Goal: Task Accomplishment & Management: Manage account settings

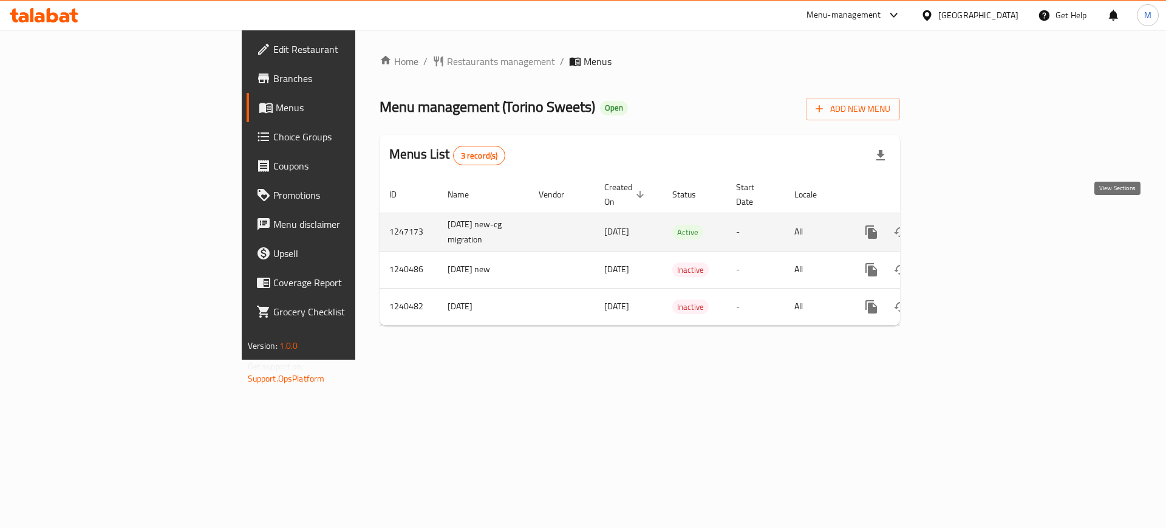
click at [966, 225] on icon "enhanced table" at bounding box center [959, 232] width 15 height 15
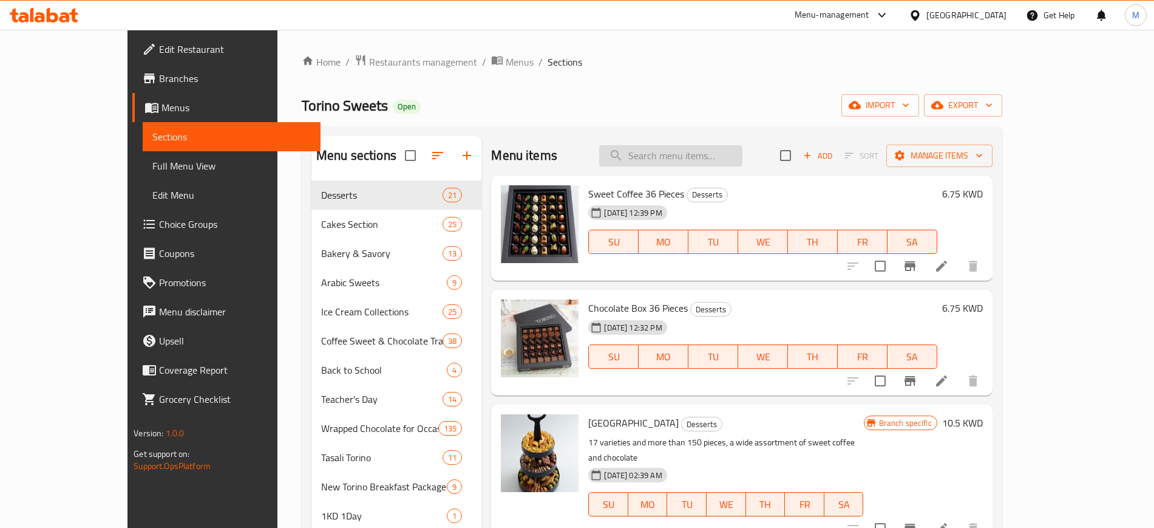
click at [717, 154] on input "search" at bounding box center [670, 155] width 143 height 21
type input "ورد"
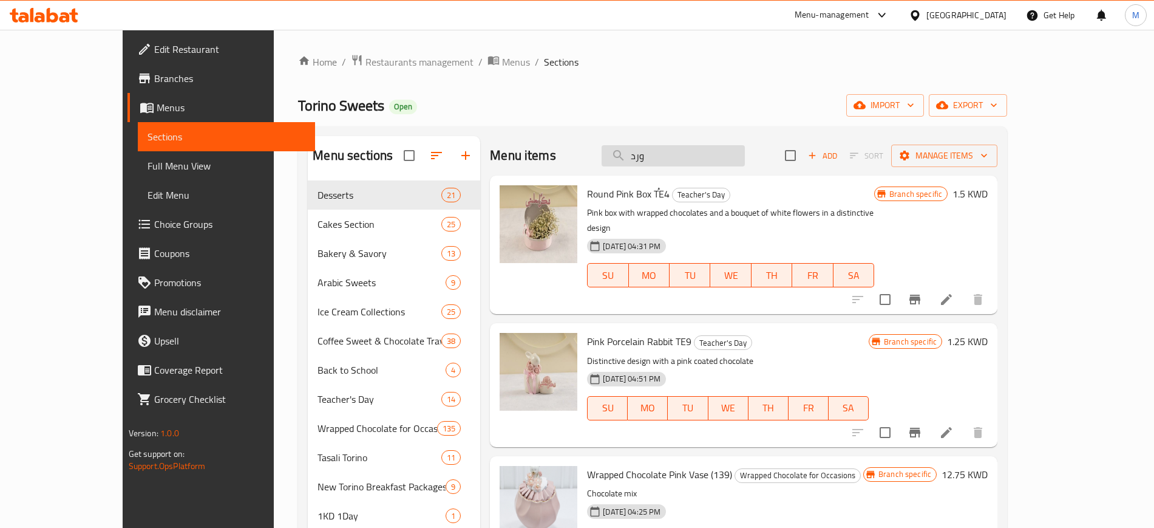
drag, startPoint x: 691, startPoint y: 159, endPoint x: 668, endPoint y: 157, distance: 23.1
click at [668, 157] on input "ورد" at bounding box center [673, 155] width 143 height 21
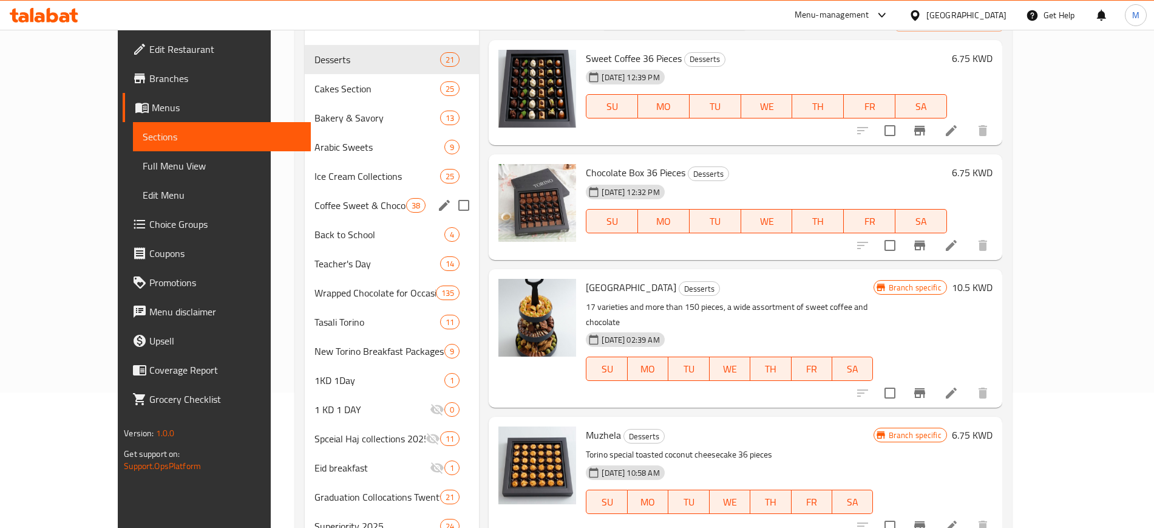
scroll to position [228, 0]
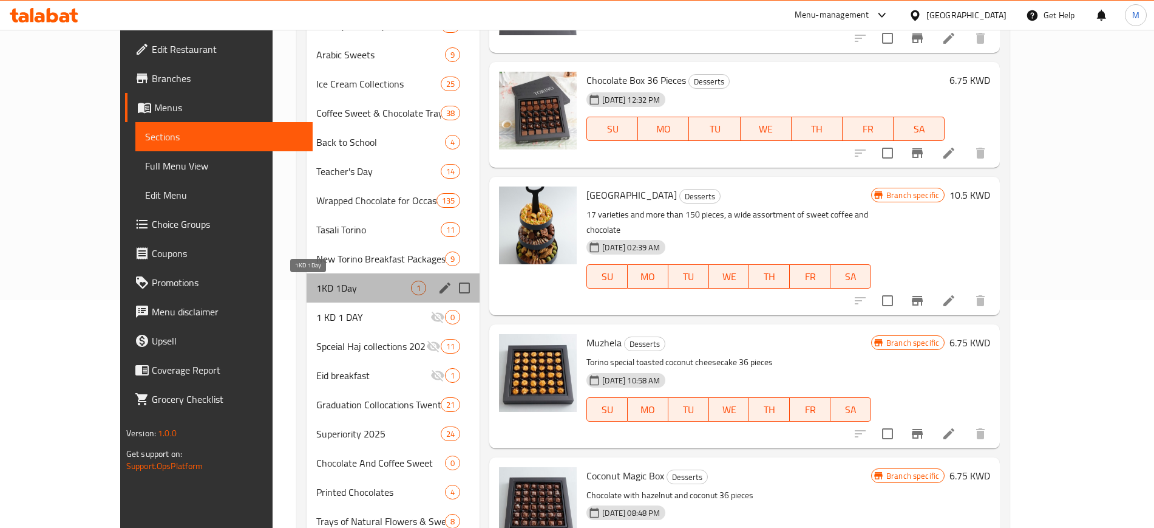
click at [316, 281] on span "1KD 1Day" at bounding box center [363, 288] width 95 height 15
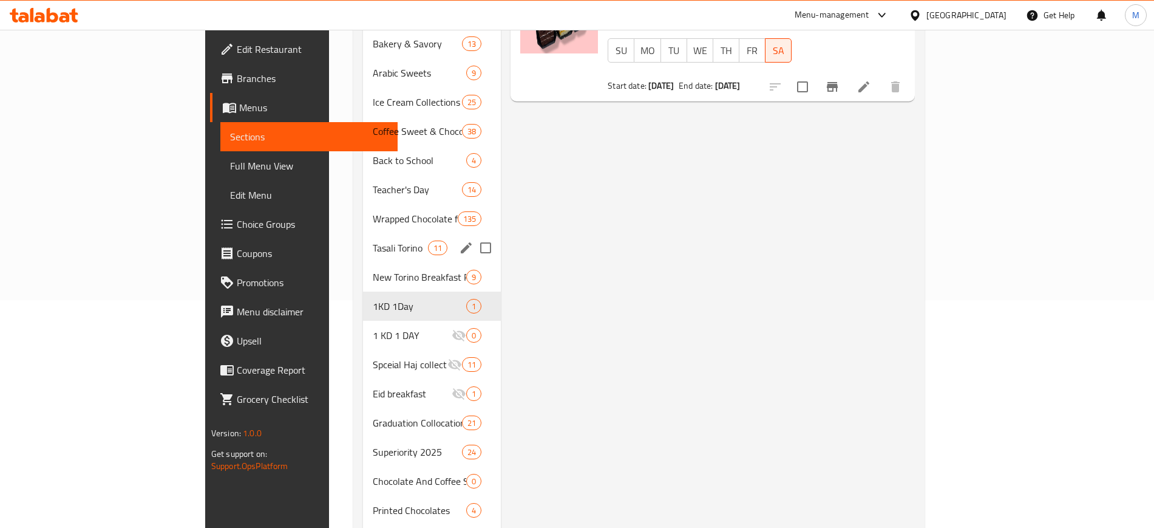
click at [363, 237] on div "Tasali Torino 11" at bounding box center [432, 247] width 138 height 29
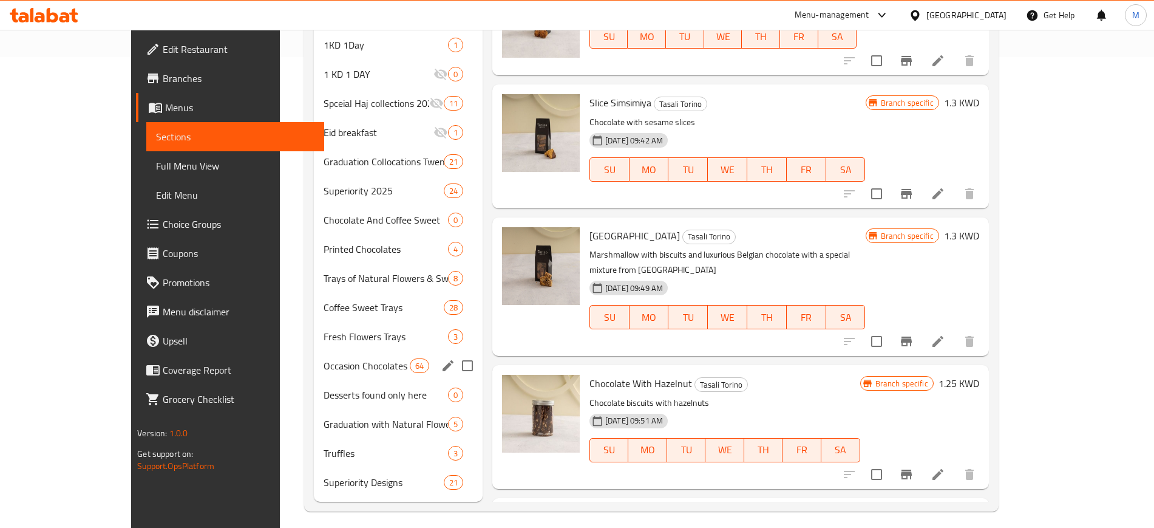
scroll to position [479, 0]
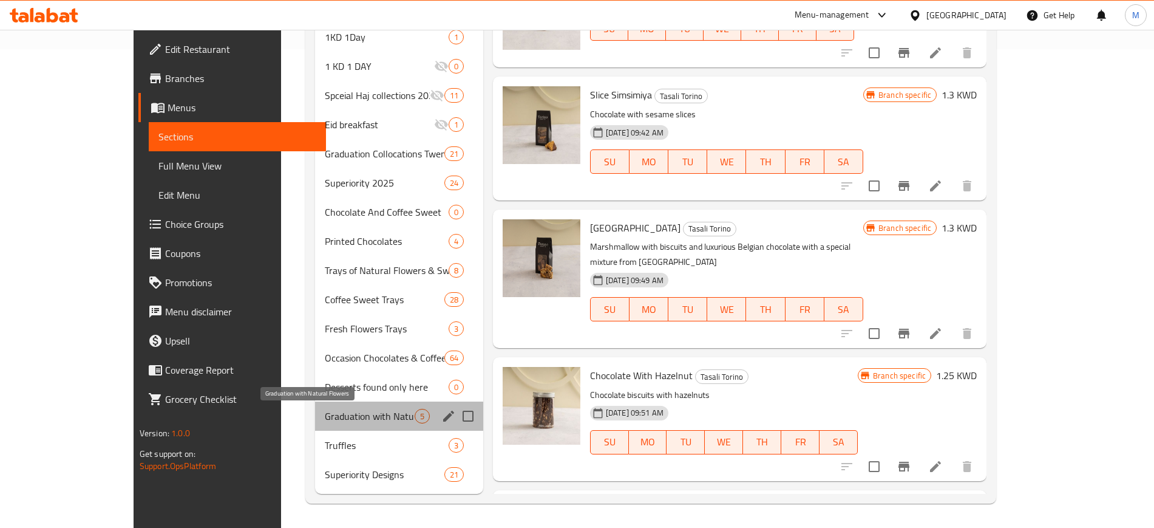
click at [325, 416] on span "Graduation with Natural Flowers" at bounding box center [369, 416] width 89 height 15
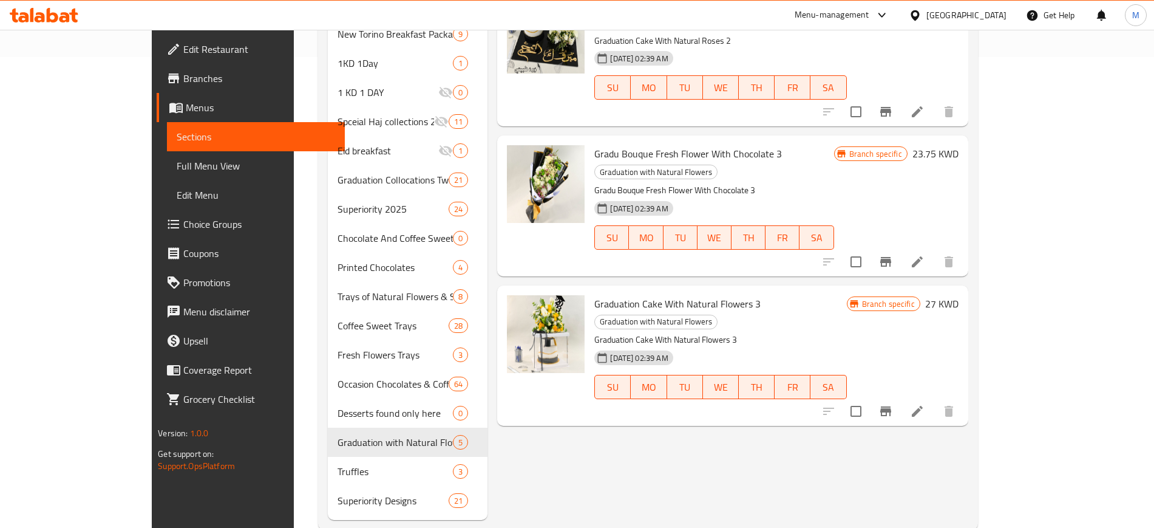
scroll to position [479, 0]
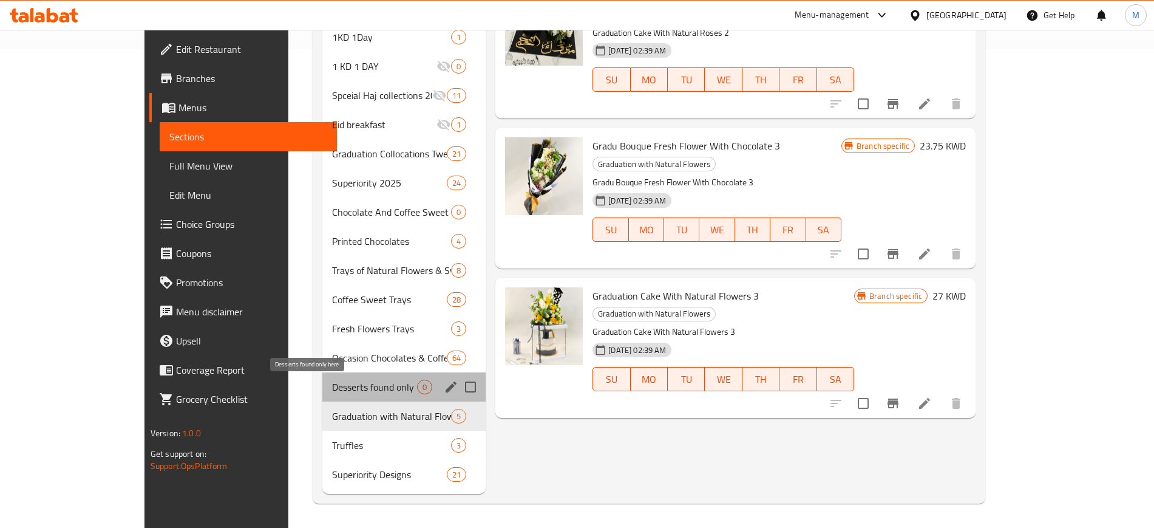
click at [347, 390] on span "Desserts found only here" at bounding box center [374, 387] width 85 height 15
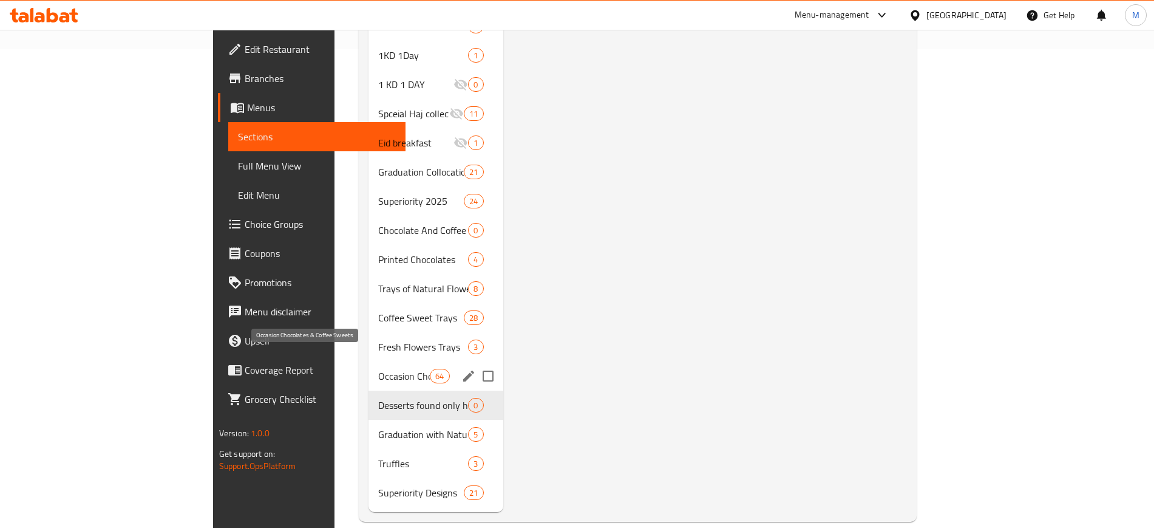
click at [378, 369] on span "Occasion Chocolates & Coffee Sweets" at bounding box center [404, 376] width 52 height 15
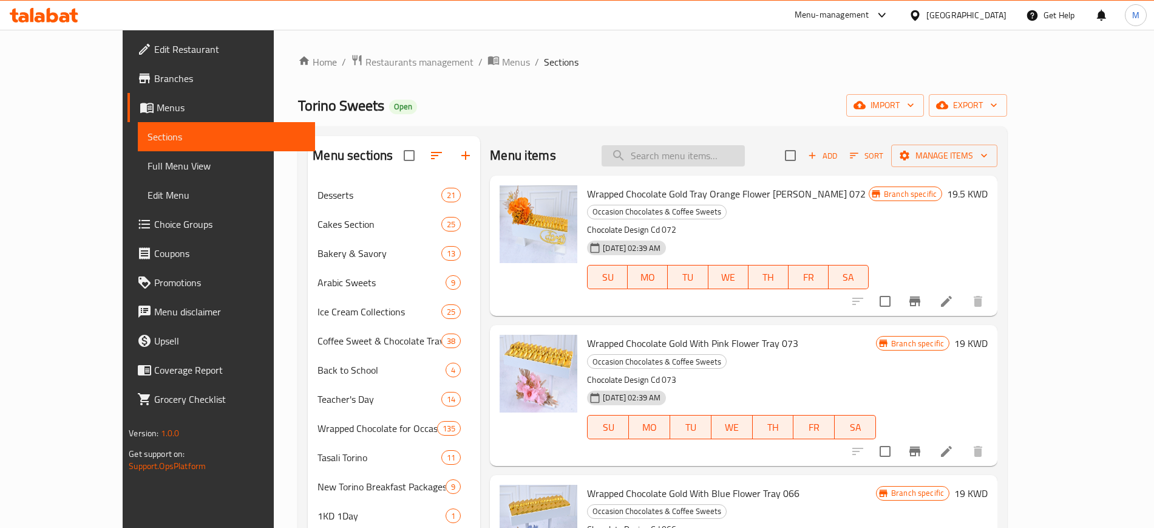
click at [702, 160] on input "search" at bounding box center [673, 155] width 143 height 21
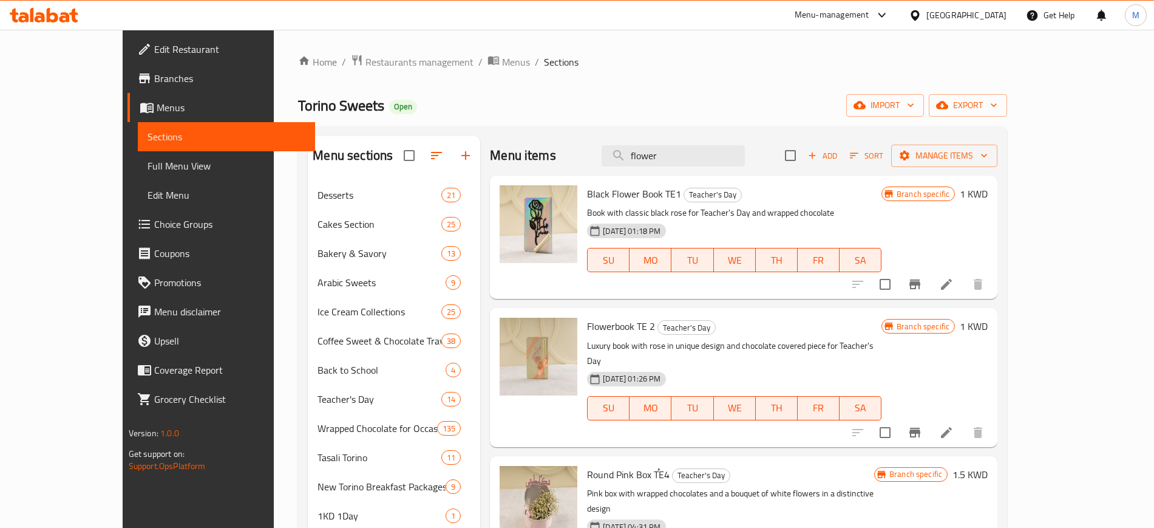
type input "flower"
drag, startPoint x: 745, startPoint y: 155, endPoint x: 632, endPoint y: 166, distance: 113.5
click at [632, 166] on div "Menu items flower Add Sort Manage items" at bounding box center [744, 155] width 508 height 39
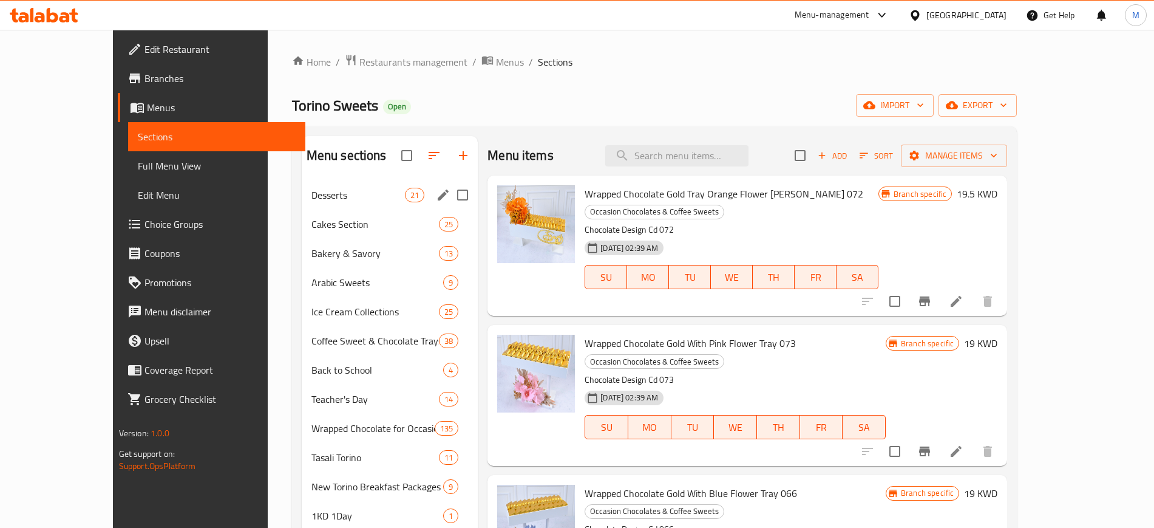
click at [325, 202] on span "Desserts" at bounding box center [359, 195] width 94 height 15
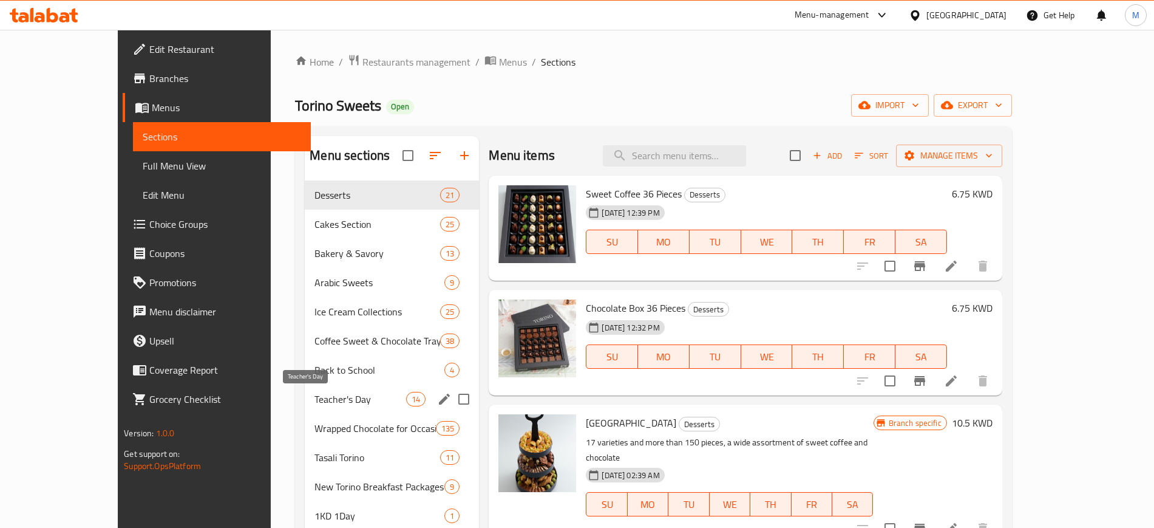
click at [340, 393] on span "Teacher's Day" at bounding box center [361, 399] width 92 height 15
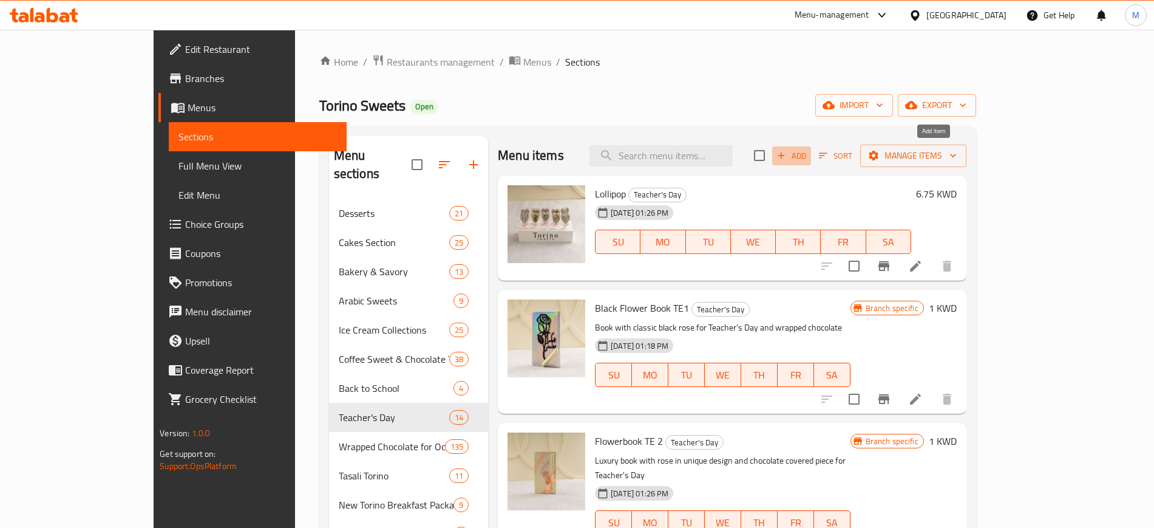
click at [808, 159] on span "Add" at bounding box center [792, 156] width 33 height 14
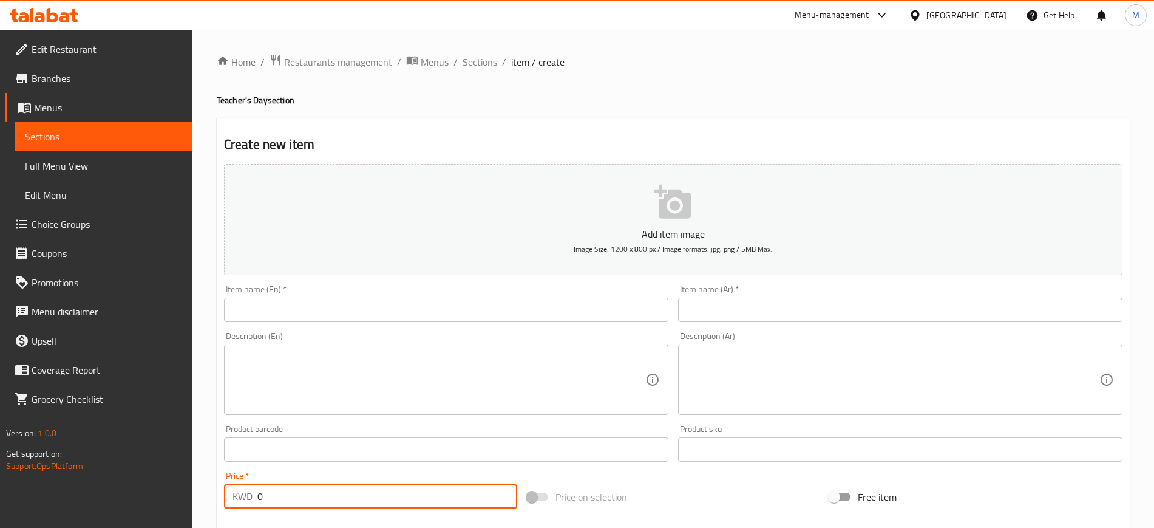
drag, startPoint x: 313, startPoint y: 488, endPoint x: 154, endPoint y: 508, distance: 161.0
click at [154, 508] on div "Edit Restaurant Branches Menus Sections Full Menu View Edit Menu Choice Groups …" at bounding box center [577, 444] width 1154 height 828
type input "1.25"
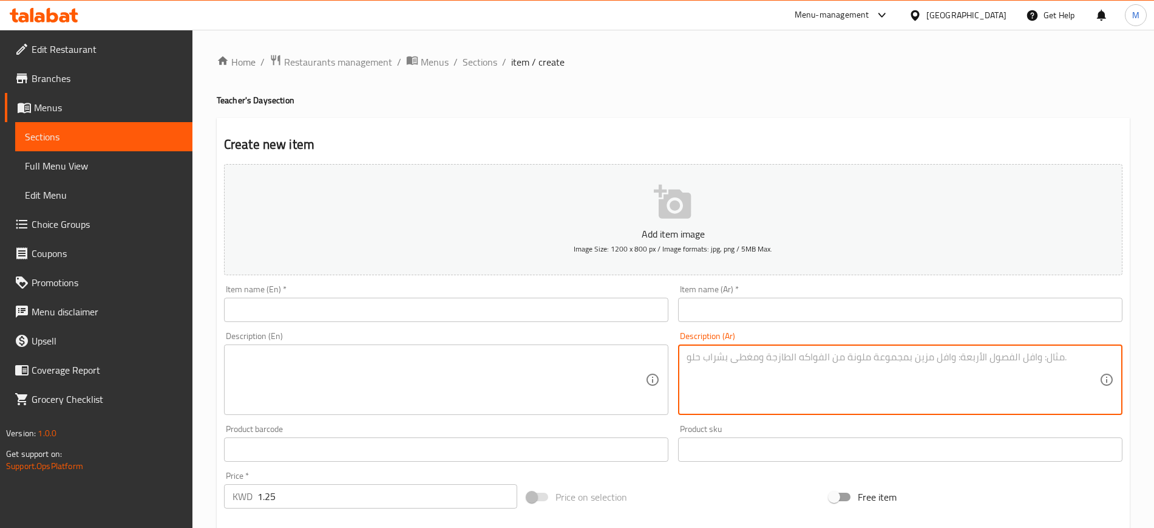
click at [772, 381] on textarea at bounding box center [893, 380] width 413 height 58
paste textarea "حبة ورد مع بطاقة تهنئة بيوم المعلم مع حبة شوكولاتة مغلفة (لون الوردة حسب الاختي…"
click at [1006, 360] on textarea "حبة ورد مع بطاقة تهنئة بيوم المعلم مع حبة شوكولاتة مغلفة (لون الوردة حسب الاختي…" at bounding box center [893, 380] width 413 height 58
type textarea "حبة ورد مع بطاقة تهنئة بيوم المعلم مع حبة شوكولاتة مغلفة (لون الوردة حسب الاختي…"
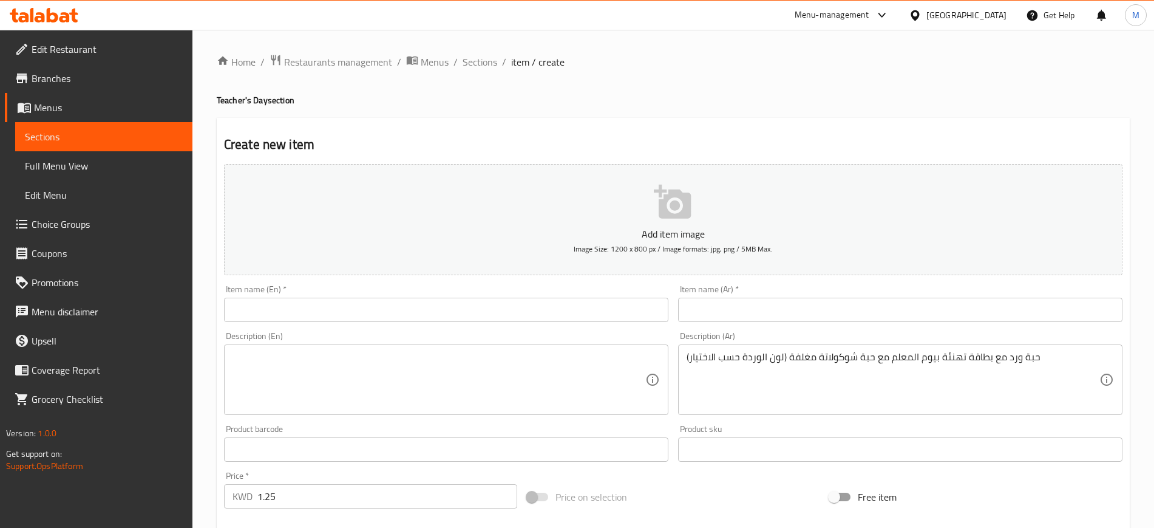
click at [854, 324] on div "Item name (Ar)   * Item name (Ar) *" at bounding box center [901, 303] width 454 height 47
click at [289, 349] on div "Description (En)" at bounding box center [446, 379] width 445 height 70
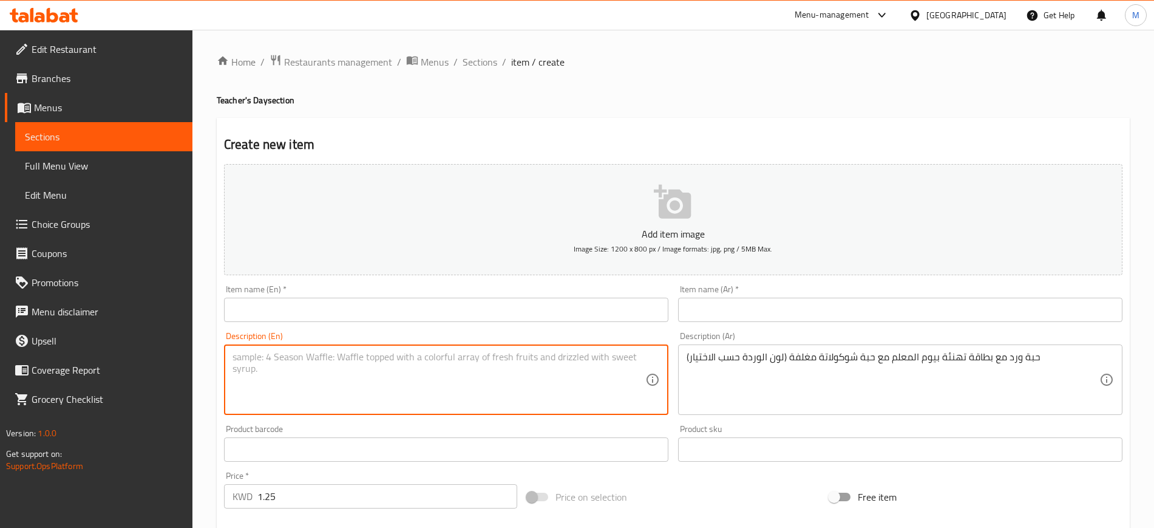
type textarea "ب"
click at [438, 355] on textarea "flower with a greeting card on teacher's day and a chocolate" at bounding box center [439, 380] width 413 height 58
click at [583, 358] on textarea "flower with a greeting card on teacher's day and a covered chocolate" at bounding box center [439, 380] width 413 height 58
type textarea "flower with a greeting card on teacher's day and a covered chocolate (your choi…"
click at [598, 341] on div "Description (En) flower with a greeting card on teacher's day and a covered cho…" at bounding box center [446, 373] width 445 height 83
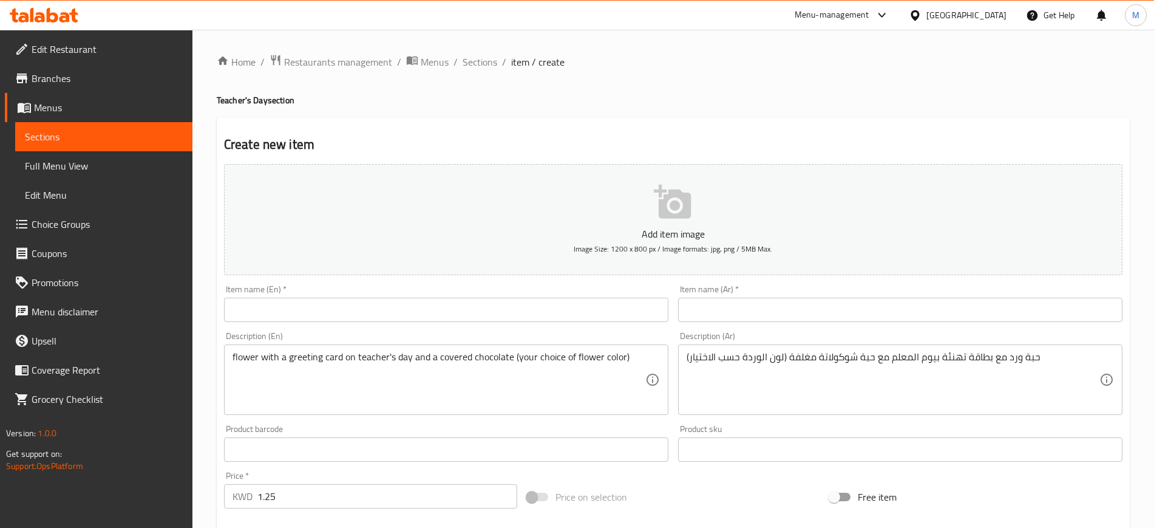
click at [642, 289] on div "Item name (En)   * Item name (En) *" at bounding box center [446, 303] width 445 height 37
click at [642, 288] on div "Item name (En)   * Item name (En) *" at bounding box center [446, 303] width 445 height 37
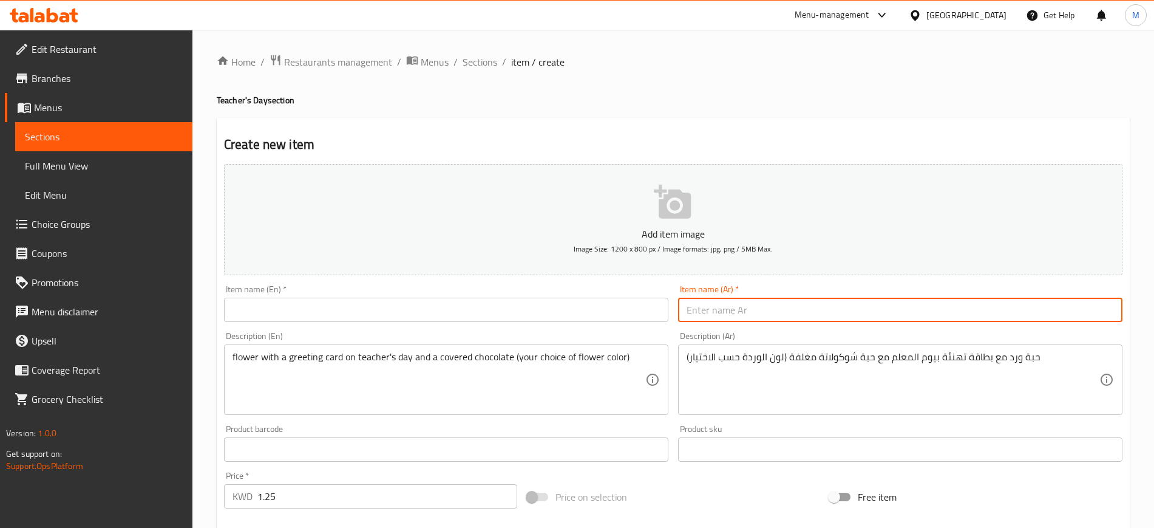
click at [769, 315] on input "text" at bounding box center [900, 310] width 445 height 24
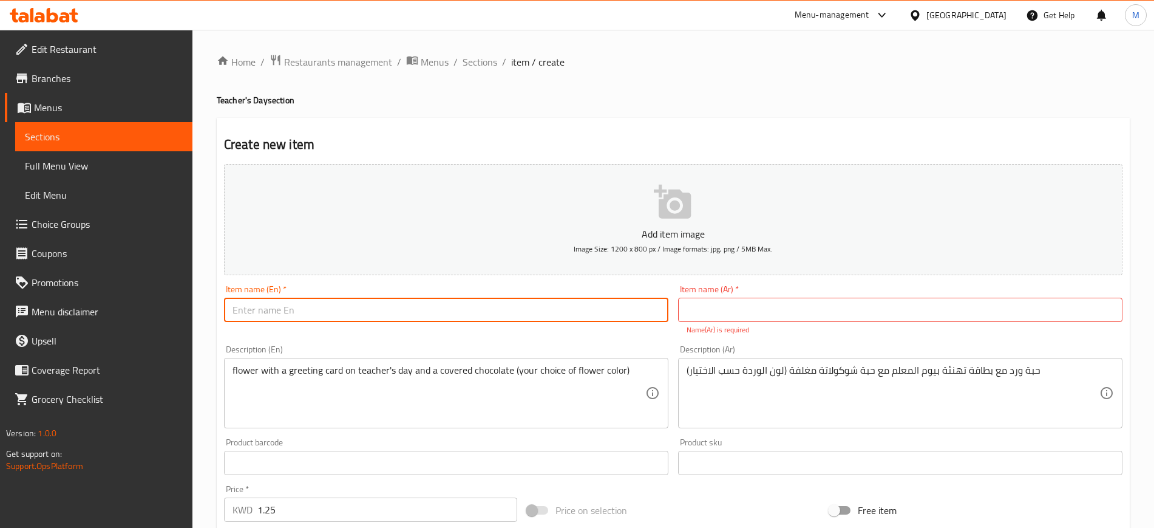
click at [592, 310] on input "text" at bounding box center [446, 310] width 445 height 24
type input "Single Flower for Teacher's Day"
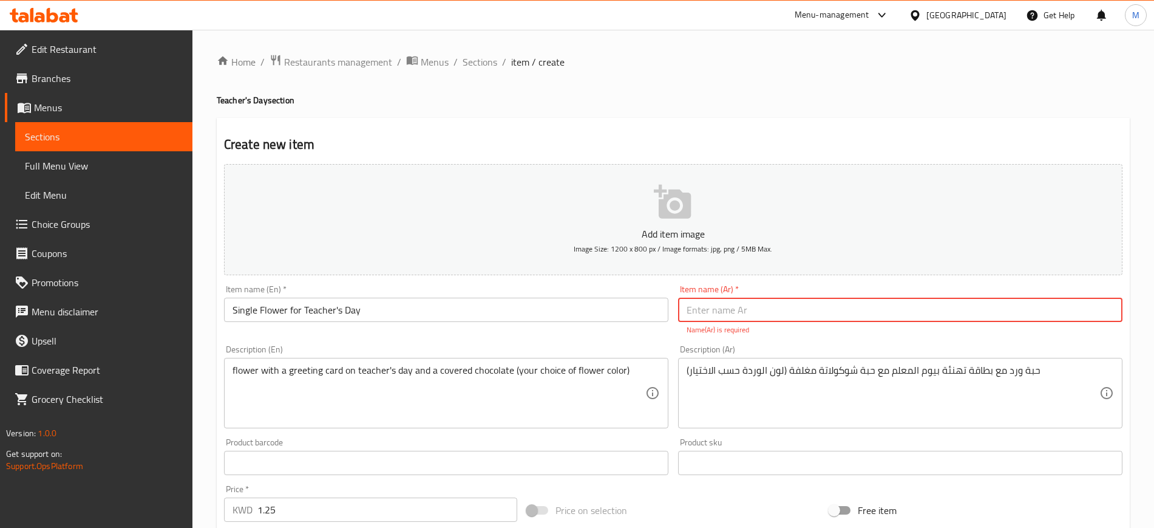
click at [742, 307] on input "text" at bounding box center [900, 310] width 445 height 24
type input "س"
type input "ورده ليوم المعلم"
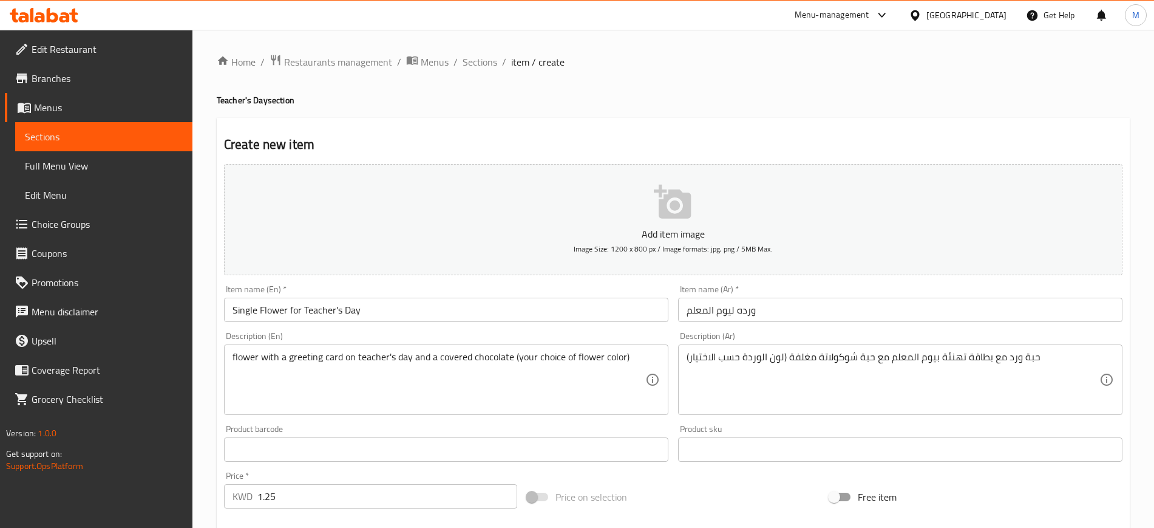
click at [771, 346] on div "Description (Ar) حبة ورد مع بطاقة تهنئة بيوم المعلم مع حبة شوكولاتة مغلفة (لون …" at bounding box center [900, 373] width 445 height 83
click at [834, 126] on div "Create new item Add item image Image Size: 1200 x 800 px / Image formats: jpg, …" at bounding box center [673, 471] width 913 height 707
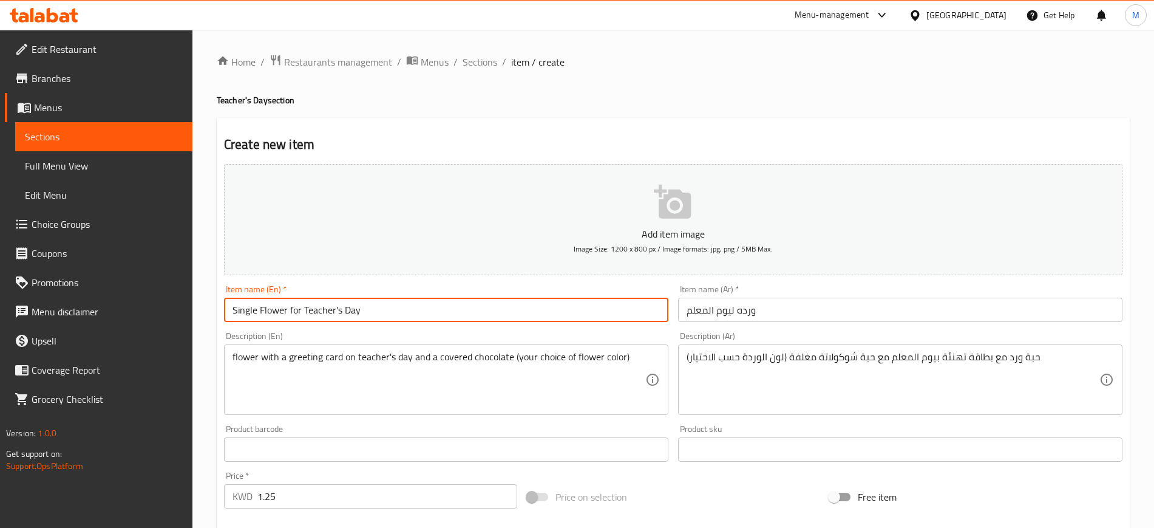
click at [424, 311] on input "Single Flower for Teacher's Day" at bounding box center [446, 310] width 445 height 24
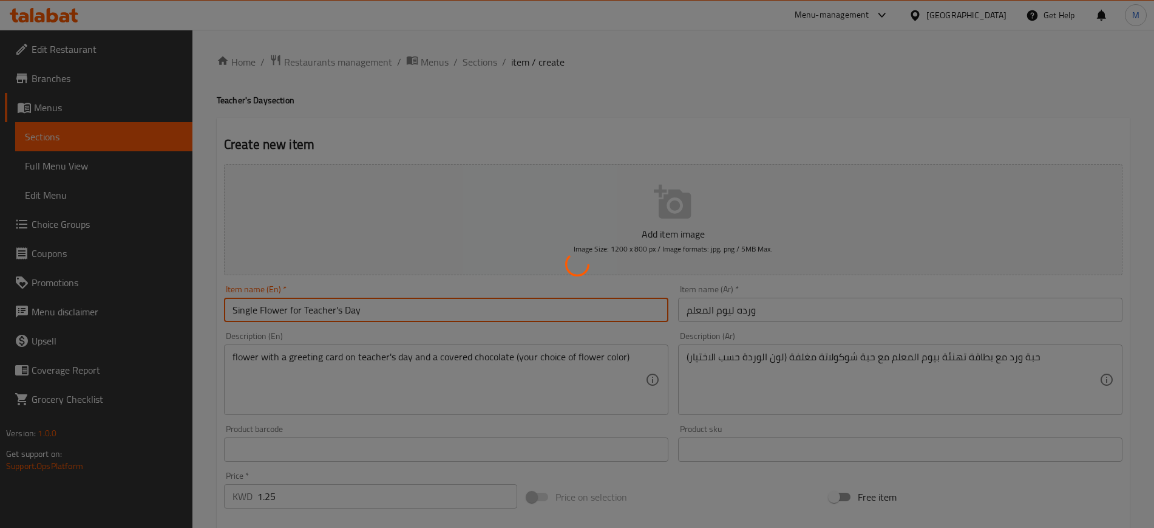
type input "0"
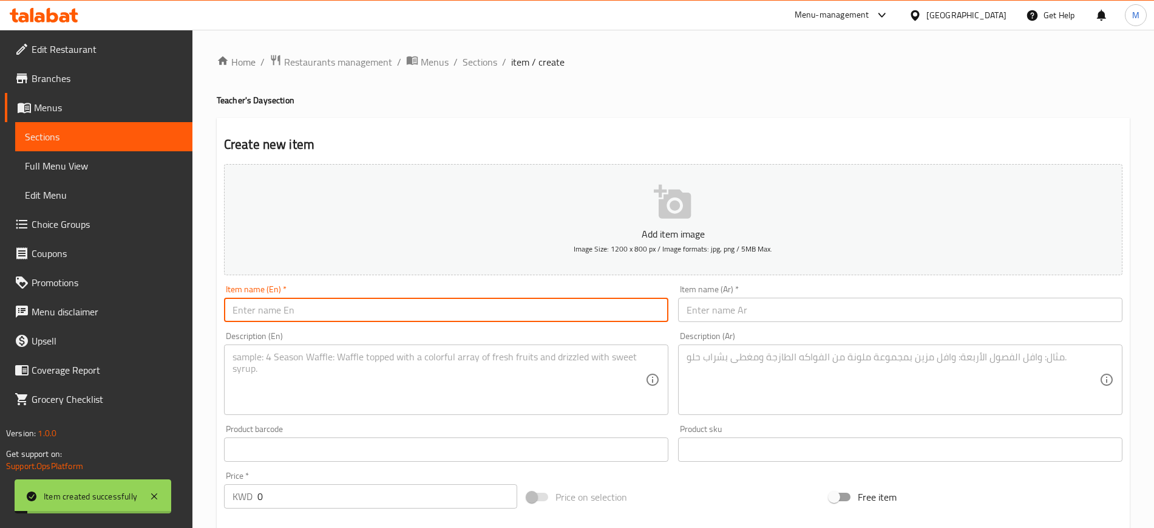
drag, startPoint x: 472, startPoint y: 61, endPoint x: 502, endPoint y: 73, distance: 31.4
click at [472, 61] on span "Sections" at bounding box center [480, 62] width 35 height 15
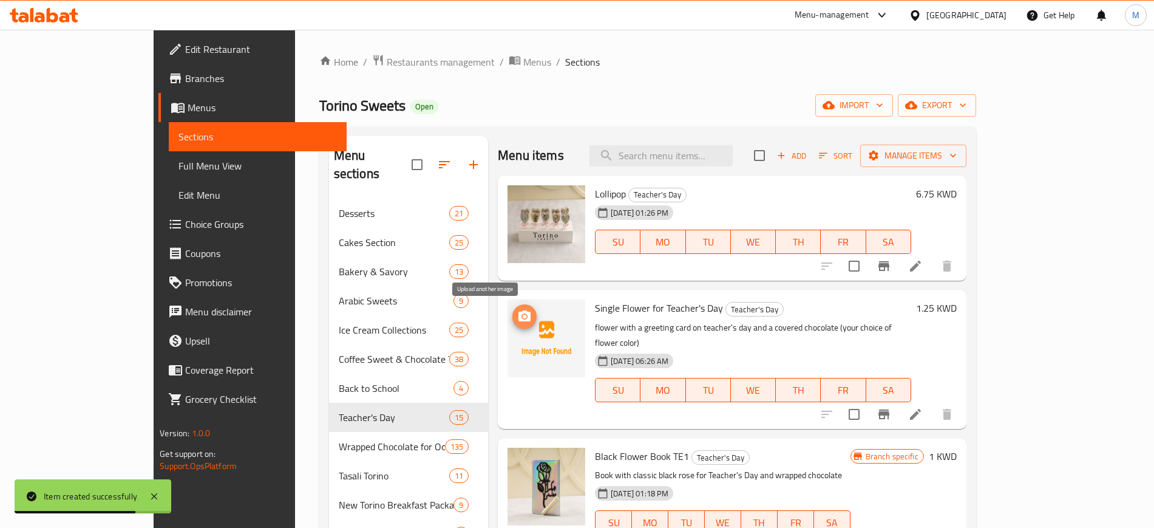
click at [523, 316] on circle "upload picture" at bounding box center [525, 317] width 4 height 4
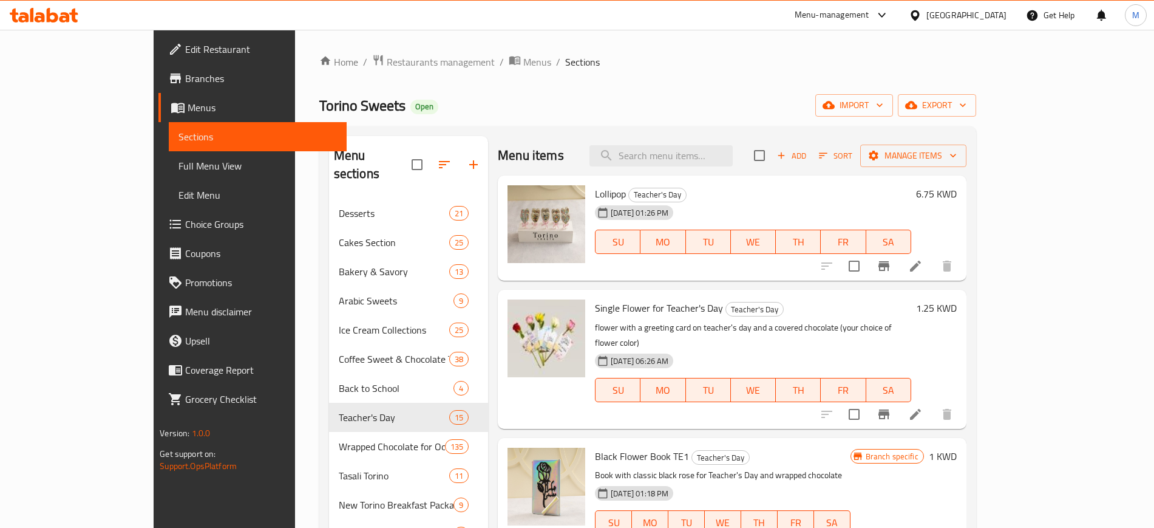
click at [44, 15] on icon at bounding box center [40, 17] width 10 height 10
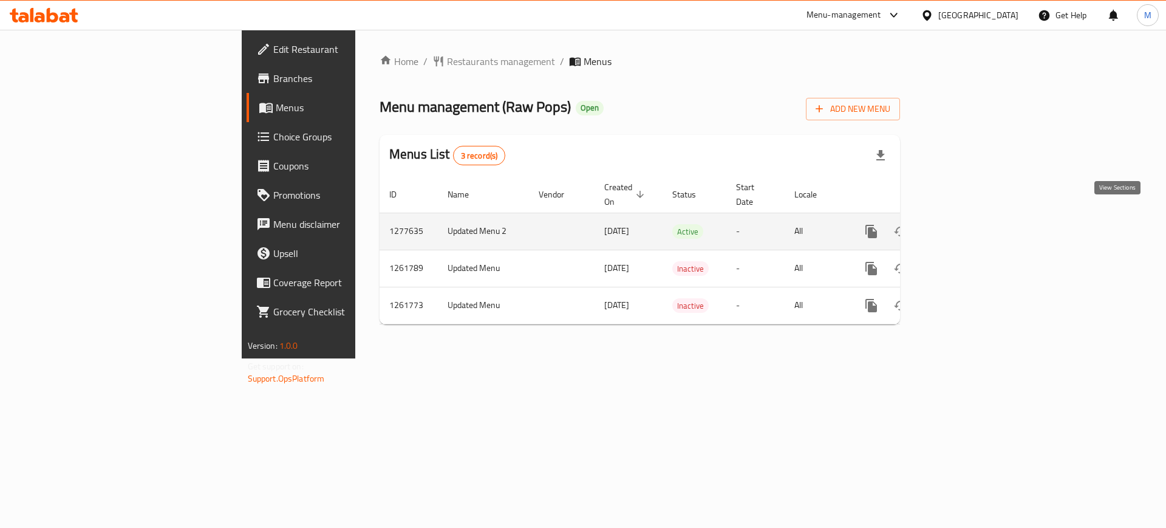
click at [964, 226] on icon "enhanced table" at bounding box center [958, 231] width 11 height 11
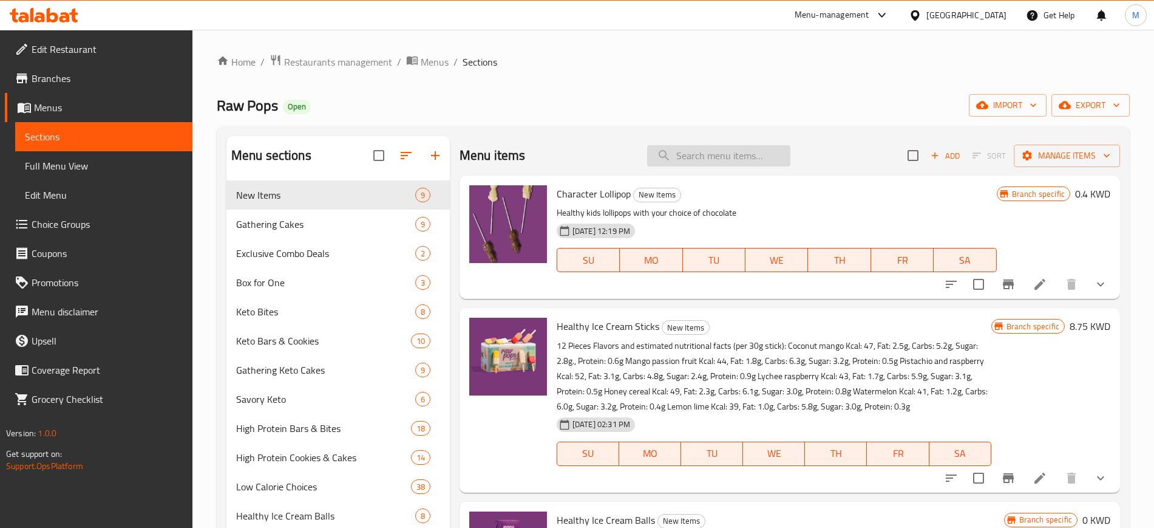
click at [715, 155] on input "search" at bounding box center [718, 155] width 143 height 21
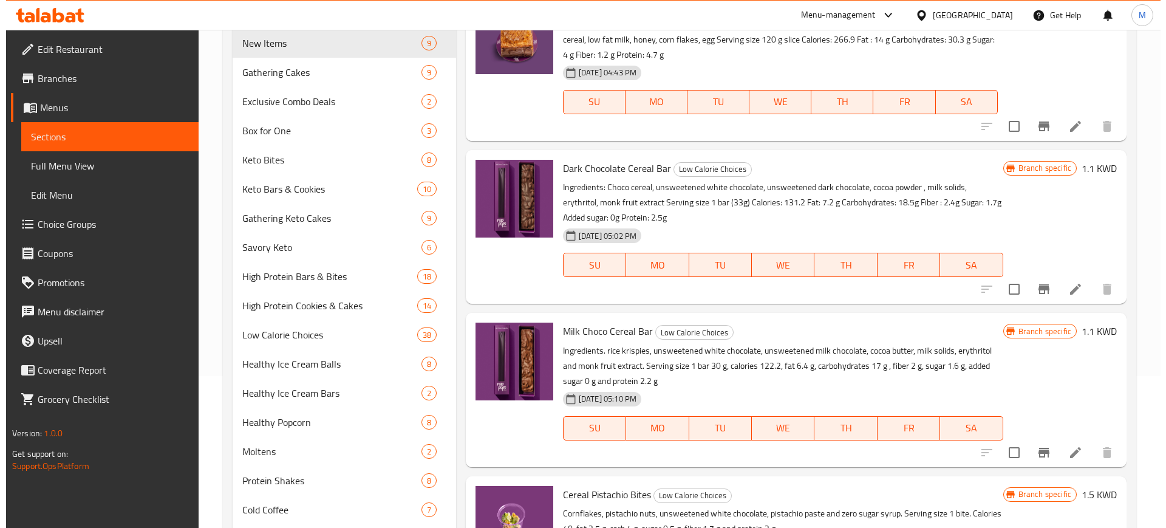
scroll to position [228, 0]
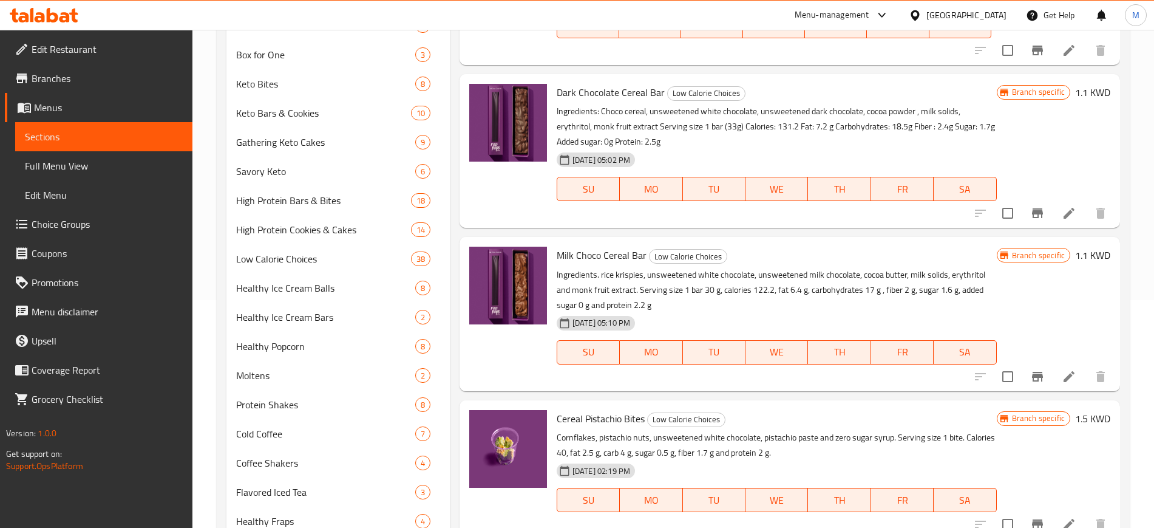
type input "cereal"
click at [1076, 256] on h6 "1.1 KWD" at bounding box center [1093, 255] width 35 height 17
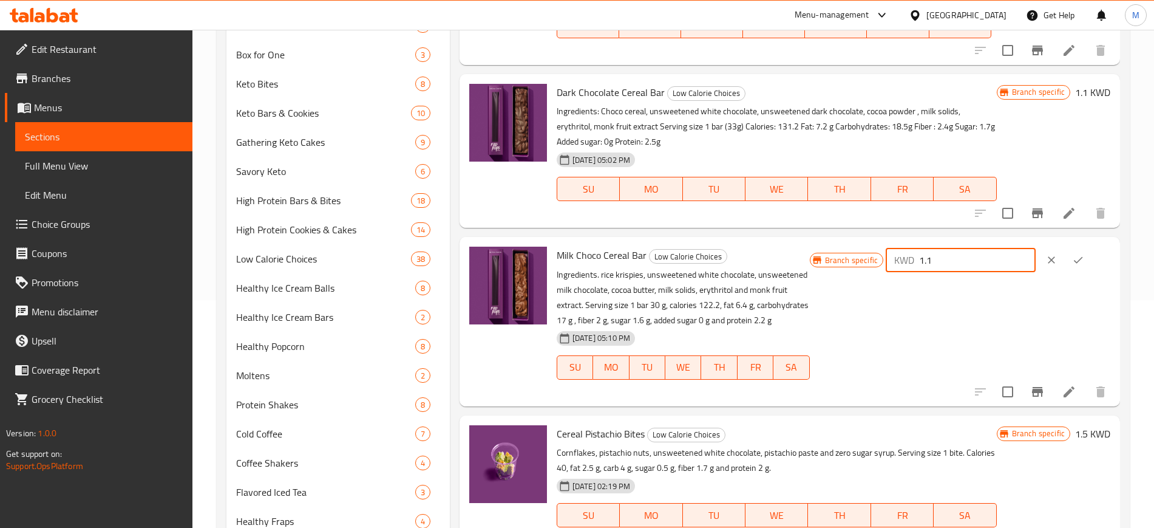
click at [1008, 259] on input "1.1" at bounding box center [977, 260] width 117 height 24
type input "1.25"
click at [1076, 258] on icon "ok" at bounding box center [1079, 260] width 12 height 12
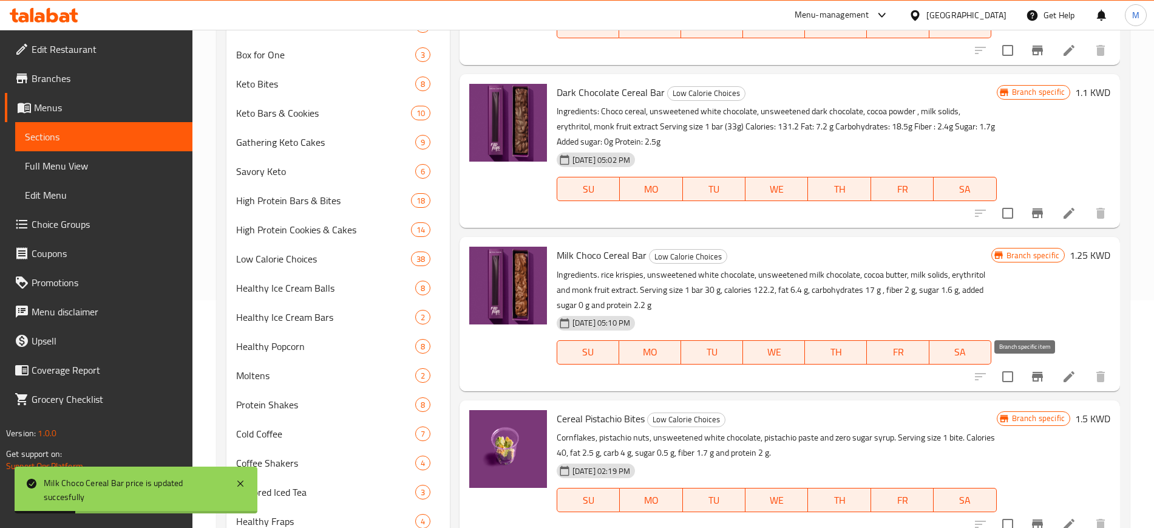
click at [1032, 380] on icon "Branch-specific-item" at bounding box center [1037, 377] width 11 height 10
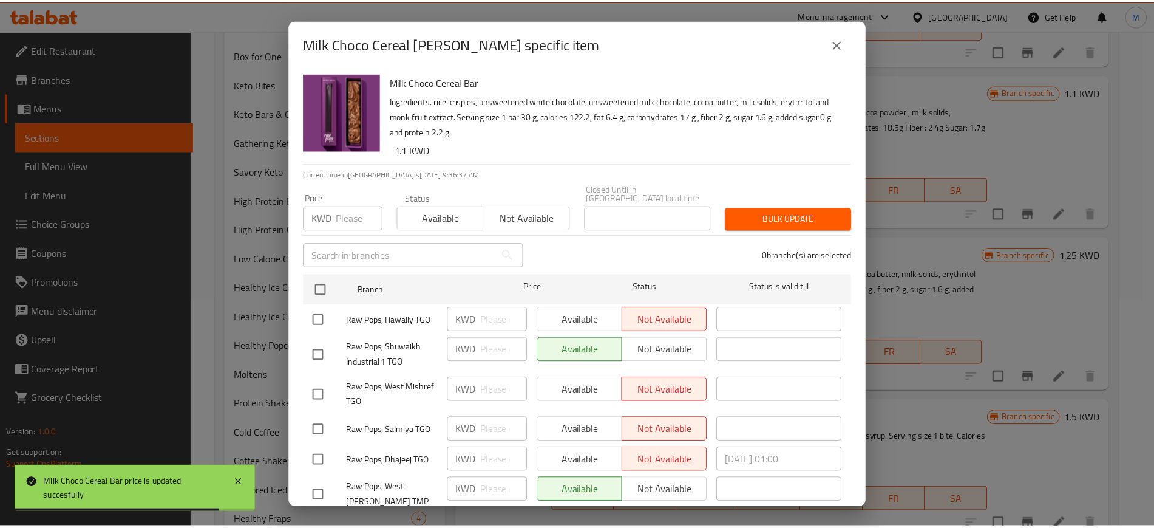
scroll to position [72, 0]
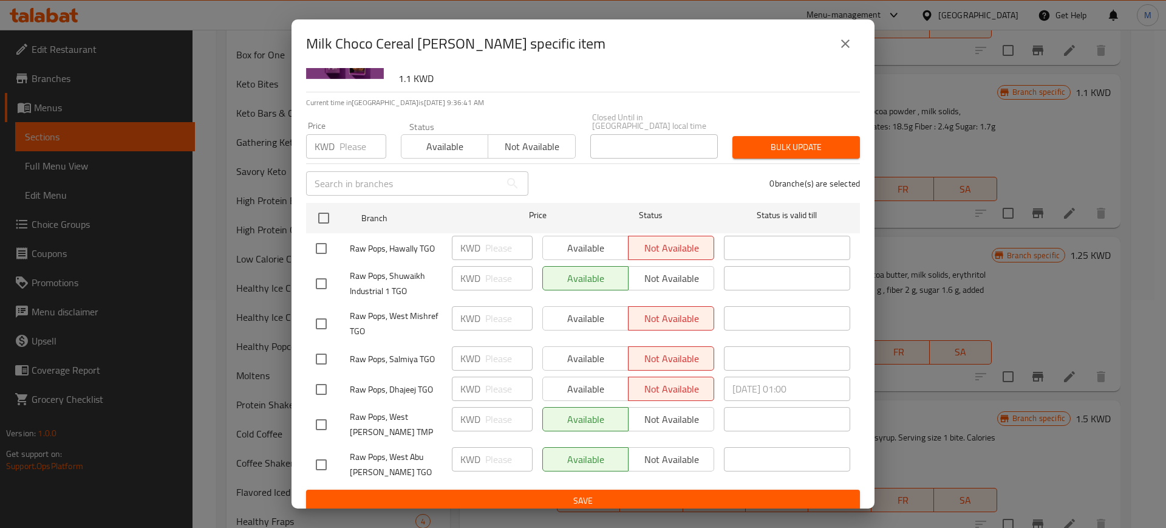
click at [834, 48] on button "close" at bounding box center [845, 43] width 29 height 29
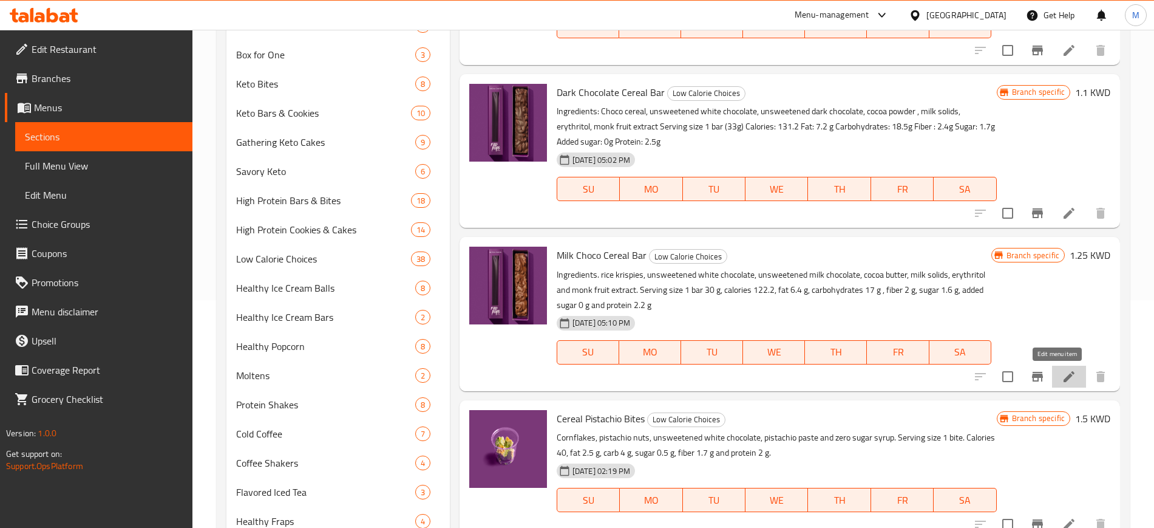
click at [1064, 372] on icon at bounding box center [1069, 376] width 11 height 11
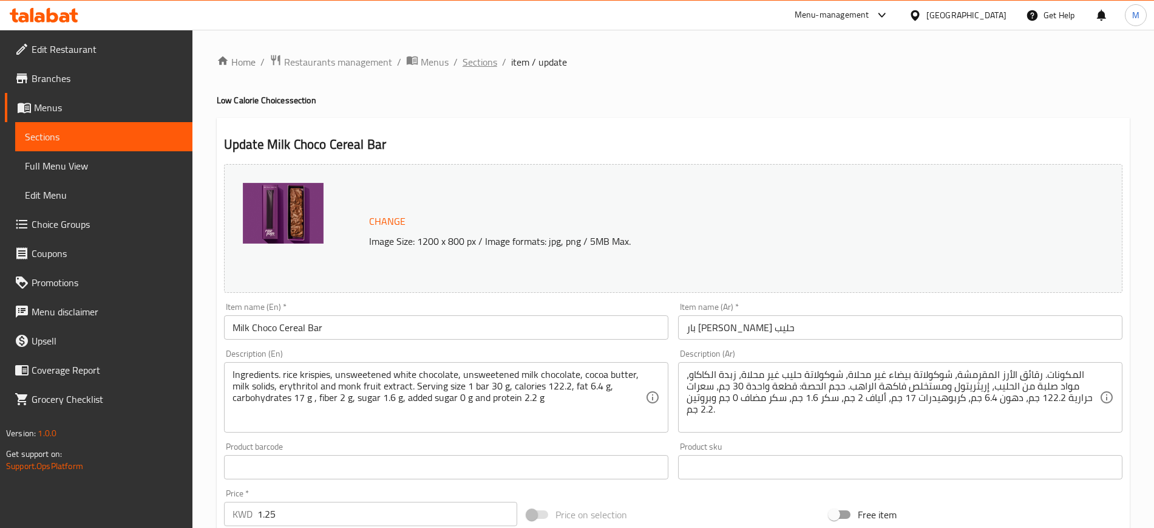
click at [469, 55] on span "Sections" at bounding box center [480, 62] width 35 height 15
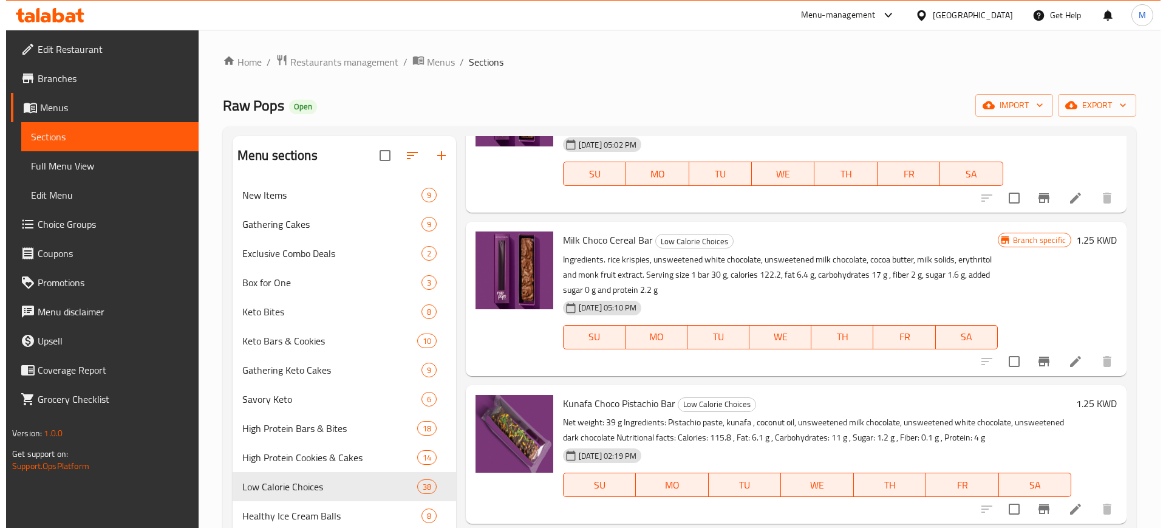
scroll to position [152, 0]
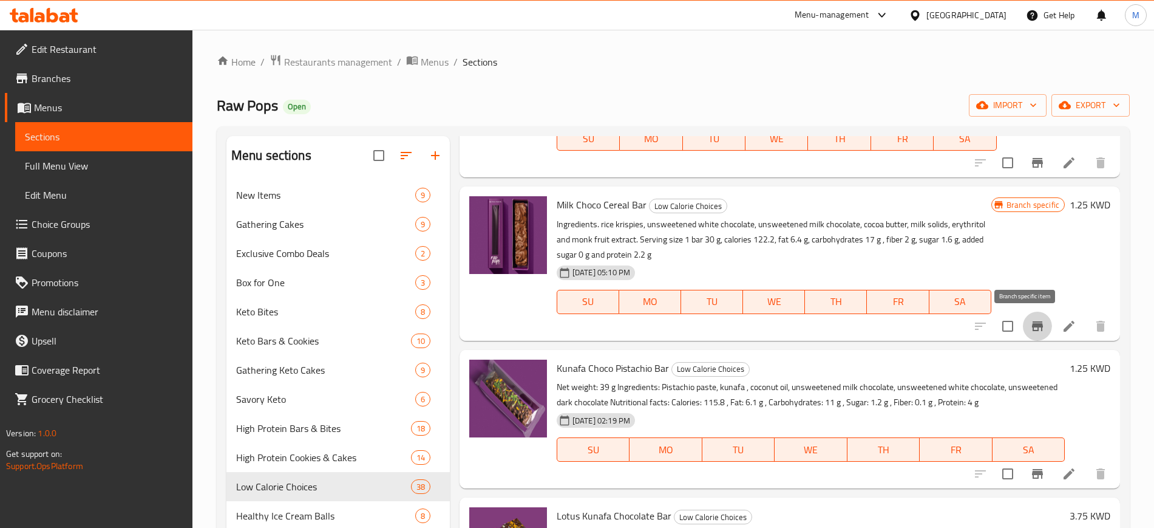
click at [1032, 324] on icon "Branch-specific-item" at bounding box center [1037, 326] width 11 height 10
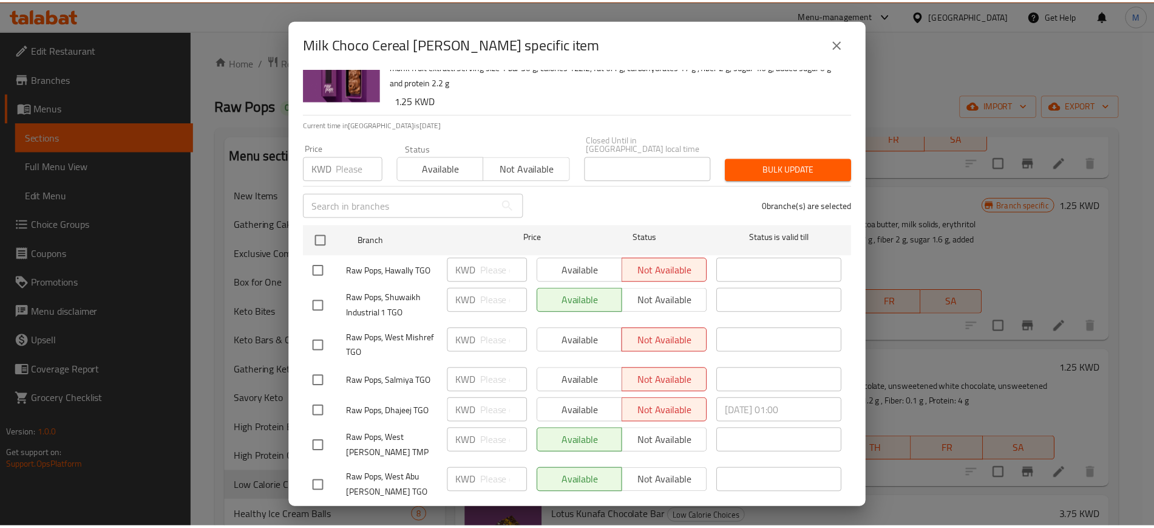
scroll to position [72, 0]
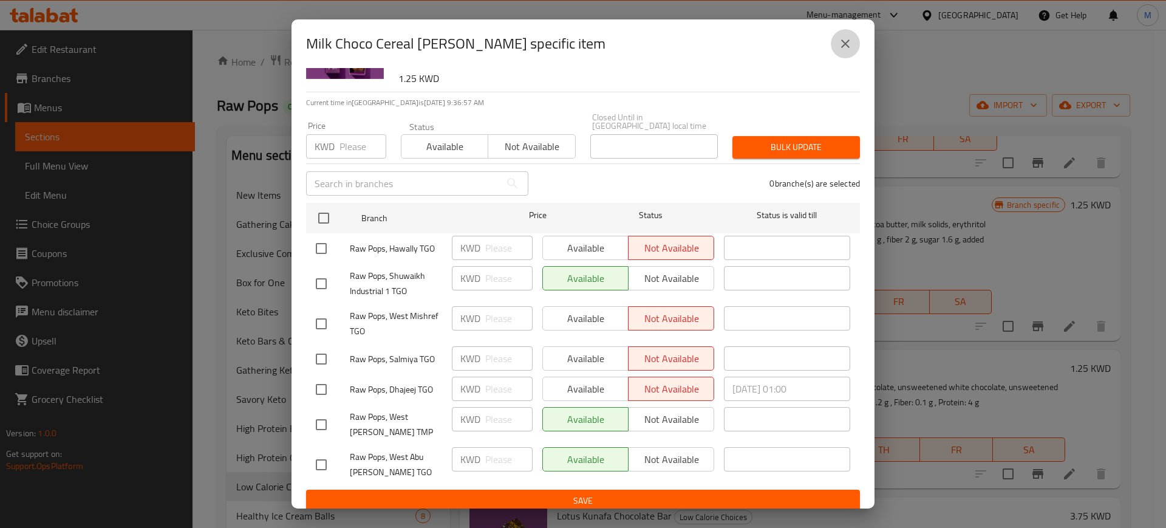
click at [842, 37] on icon "close" at bounding box center [845, 43] width 15 height 15
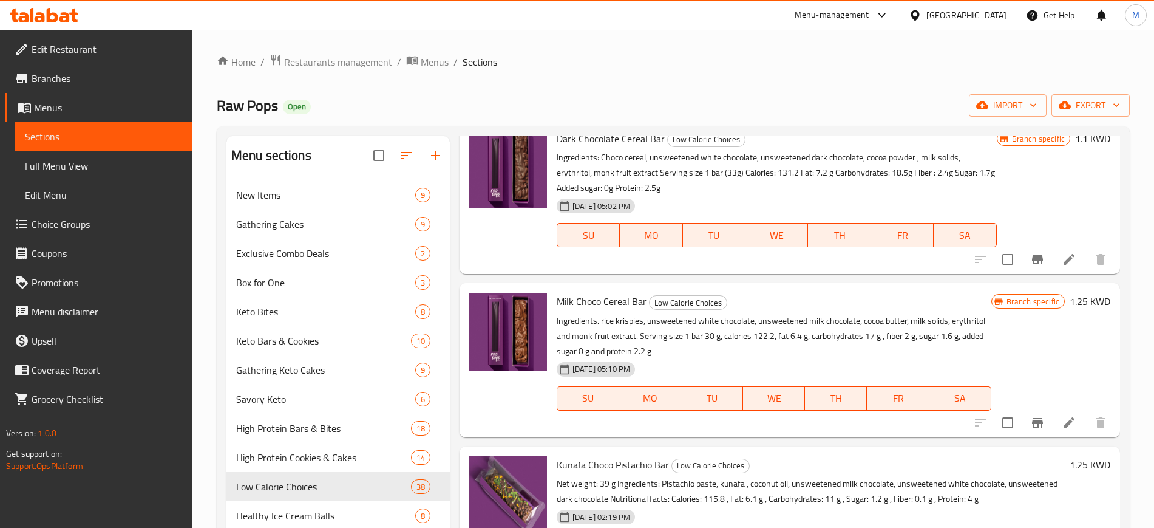
scroll to position [0, 0]
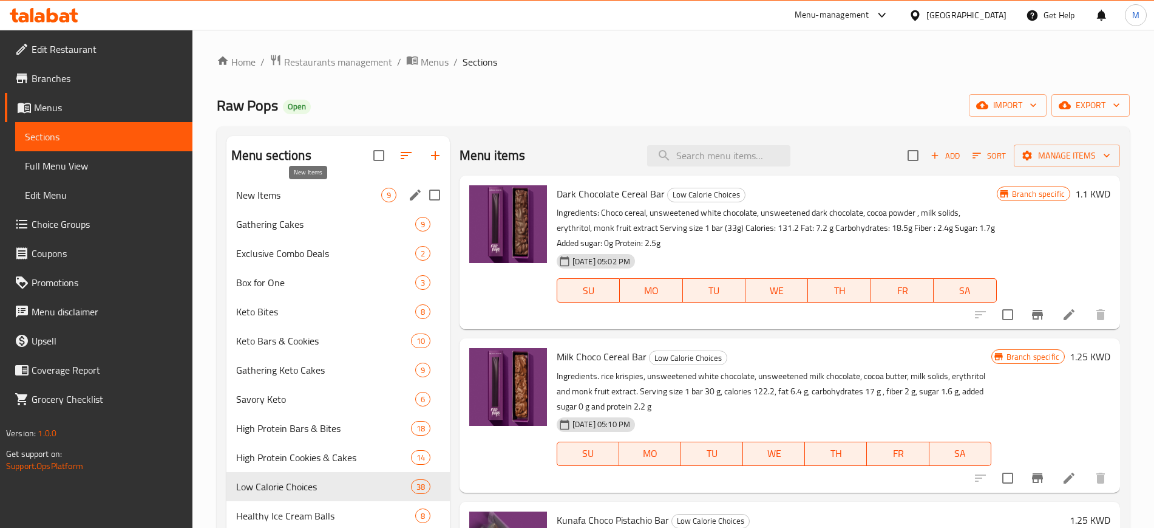
click at [278, 196] on span "New Items" at bounding box center [308, 195] width 145 height 15
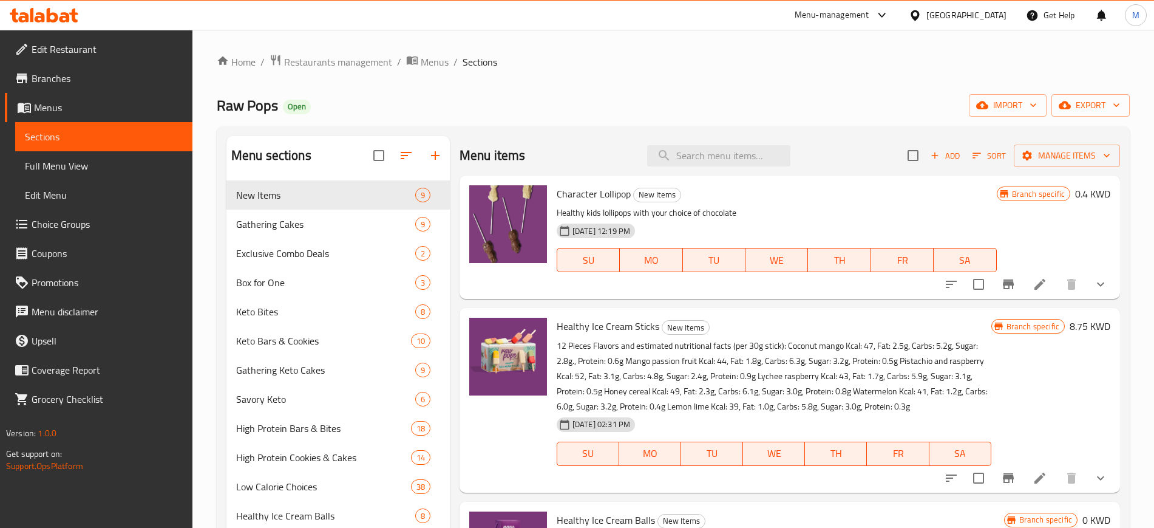
click at [375, 103] on div "Raw Pops Open import export" at bounding box center [673, 105] width 913 height 22
click at [44, 12] on icon at bounding box center [44, 15] width 69 height 15
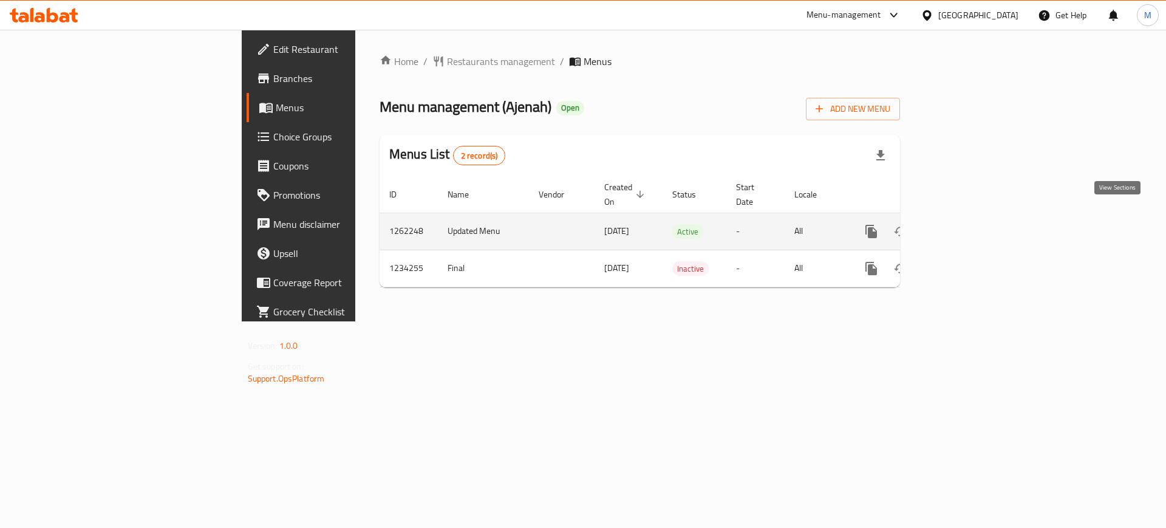
click at [974, 217] on link "enhanced table" at bounding box center [958, 231] width 29 height 29
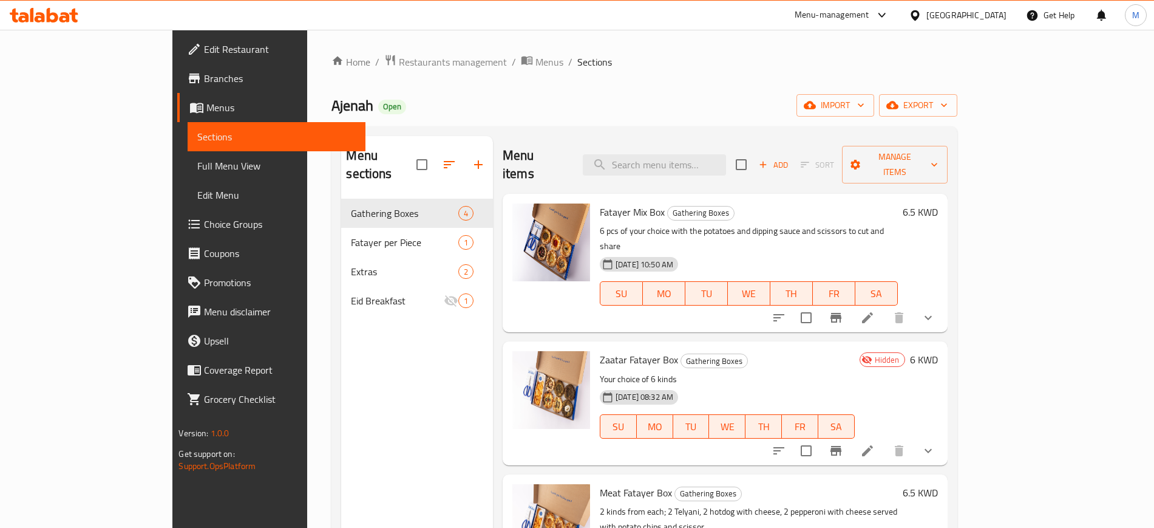
click at [827, 203] on h6 "Fatayer Mix Box Gathering Boxes" at bounding box center [749, 211] width 298 height 17
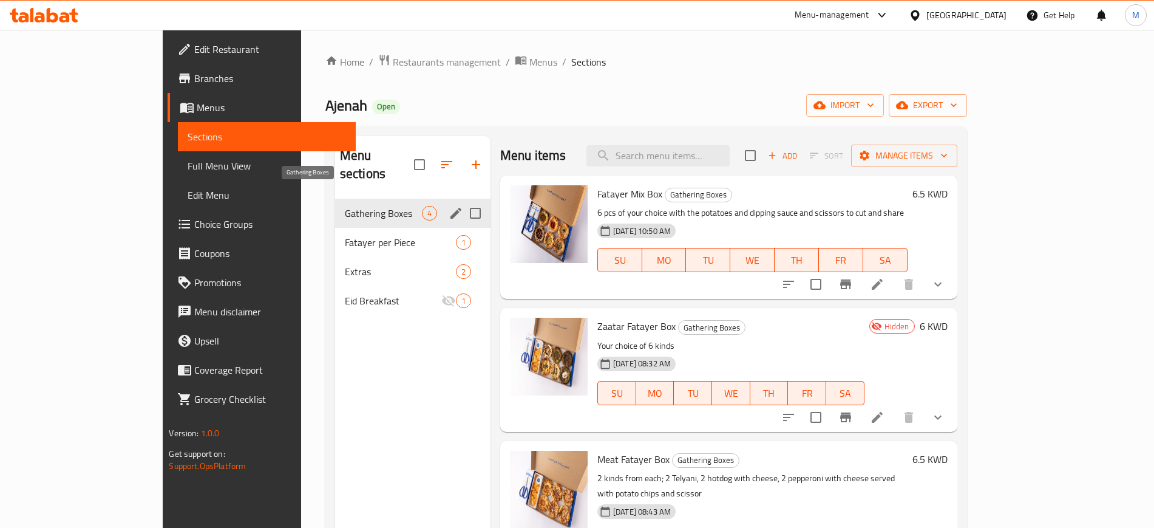
click at [345, 206] on span "Gathering Boxes" at bounding box center [383, 213] width 77 height 15
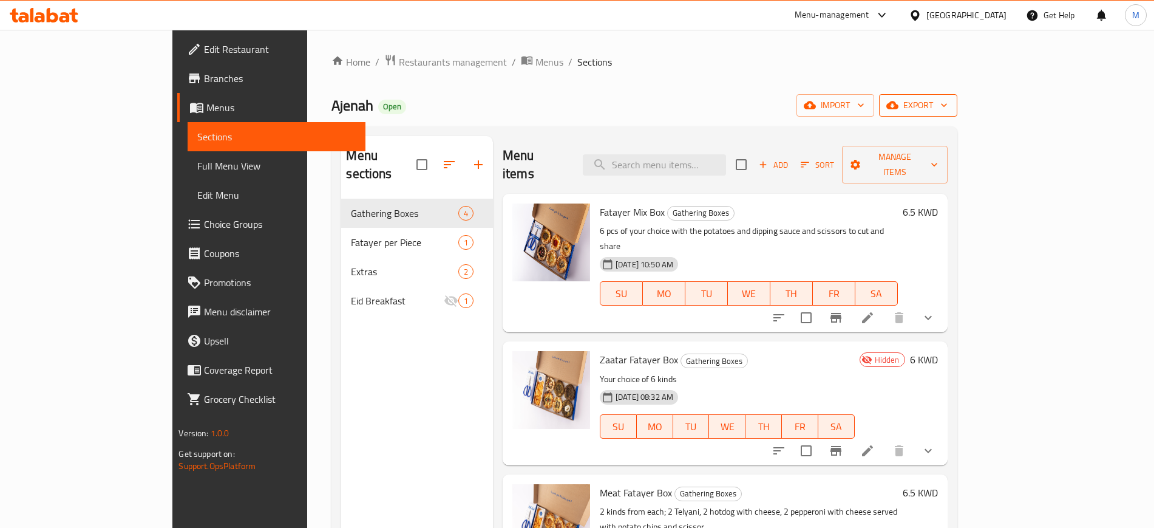
click at [948, 102] on span "export" at bounding box center [918, 105] width 59 height 15
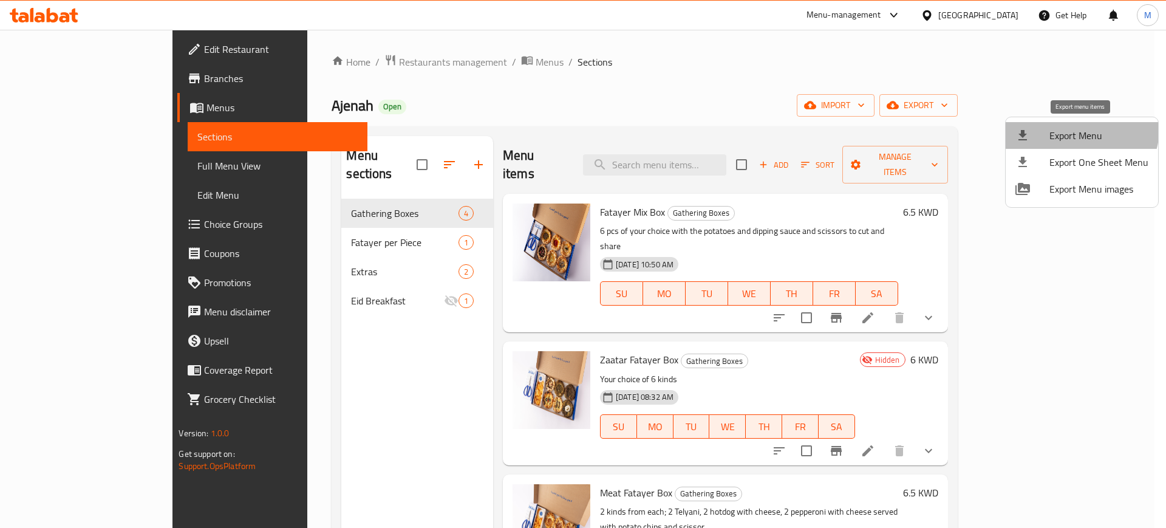
click at [1077, 128] on span "Export Menu" at bounding box center [1098, 135] width 99 height 15
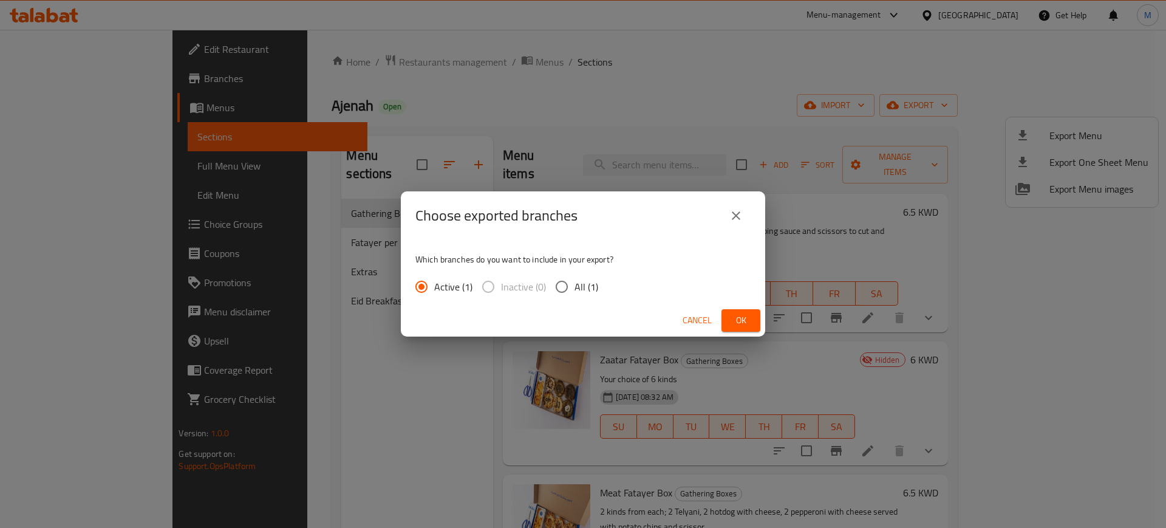
click at [742, 313] on span "Ok" at bounding box center [740, 320] width 19 height 15
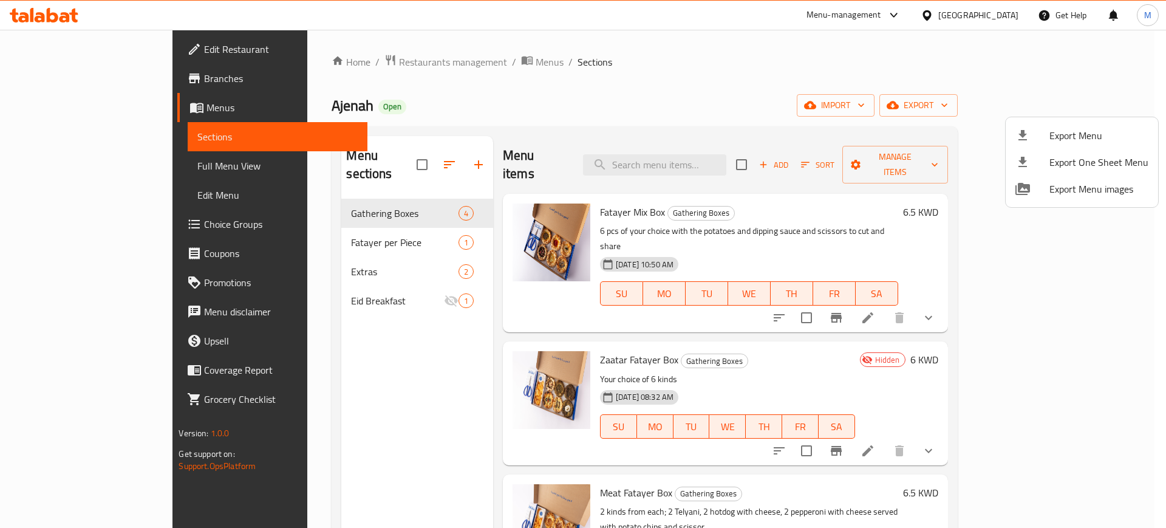
click at [851, 64] on div at bounding box center [583, 264] width 1166 height 528
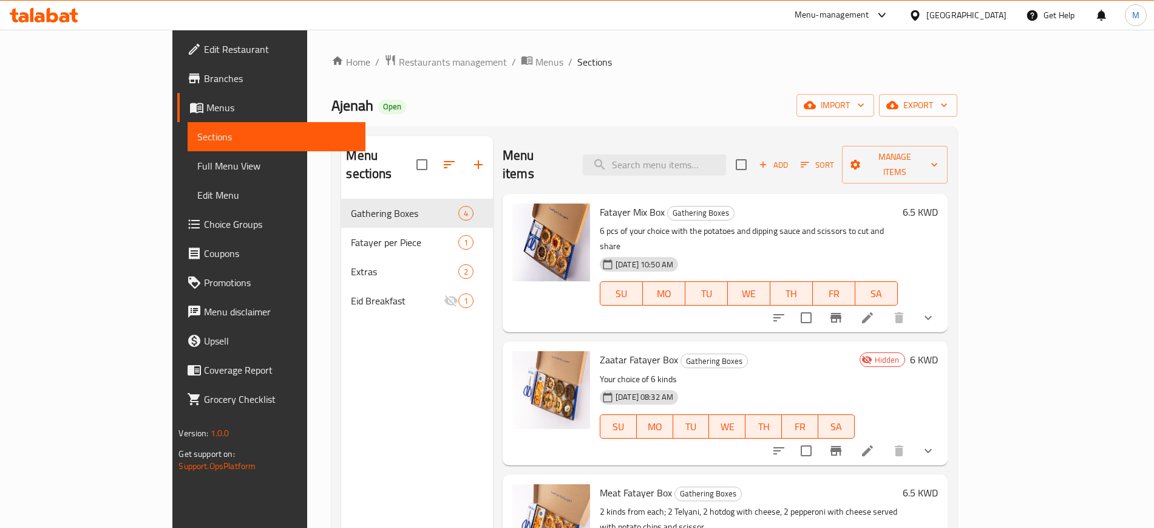
click at [785, 72] on div "Home / Restaurants management / Menus / Sections Ajenah Open import export Menu…" at bounding box center [645, 363] width 626 height 619
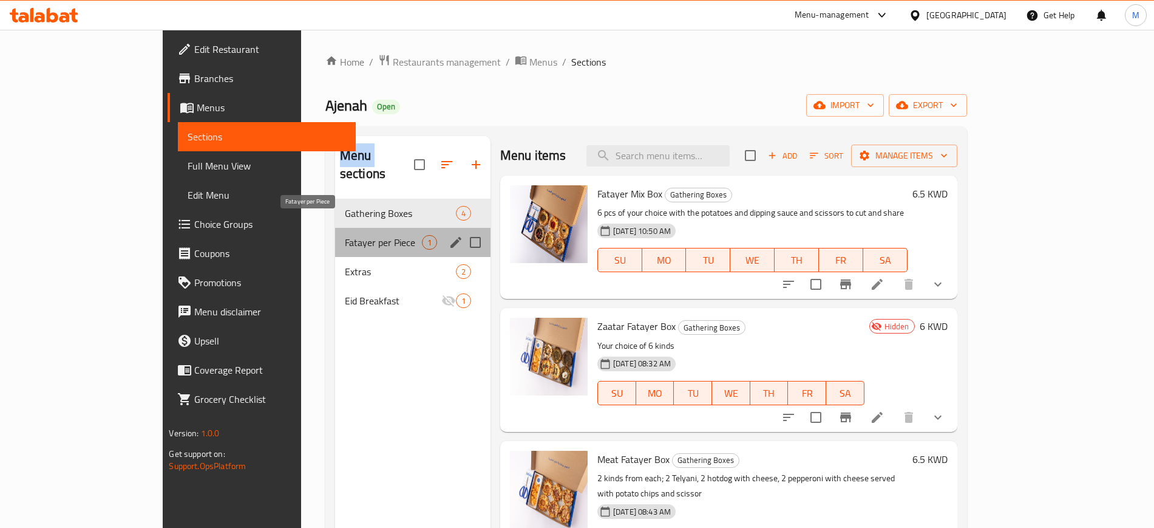
click at [345, 235] on span "Fatayer per Piece" at bounding box center [383, 242] width 77 height 15
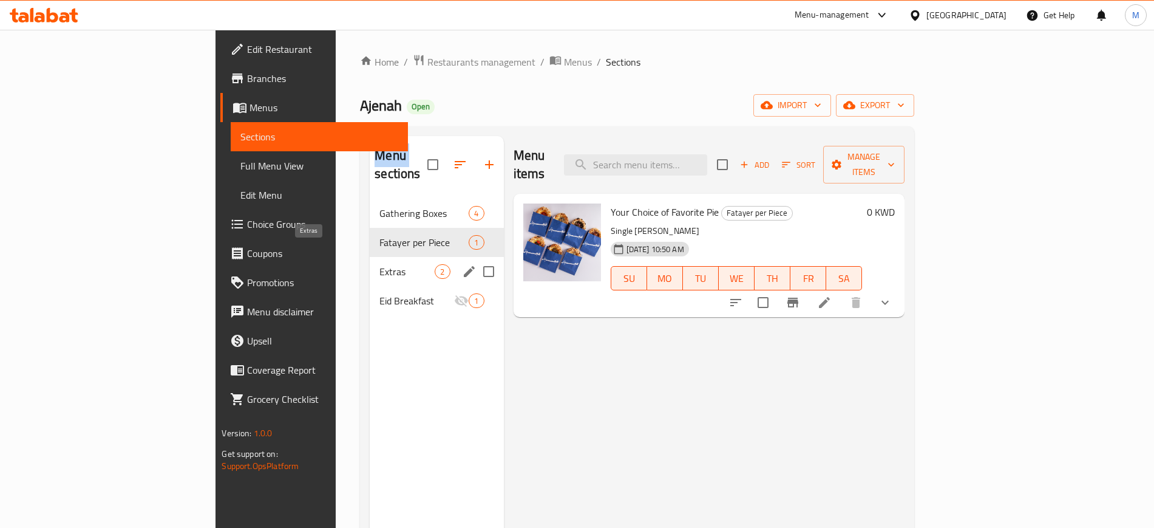
click at [380, 264] on span "Extras" at bounding box center [407, 271] width 55 height 15
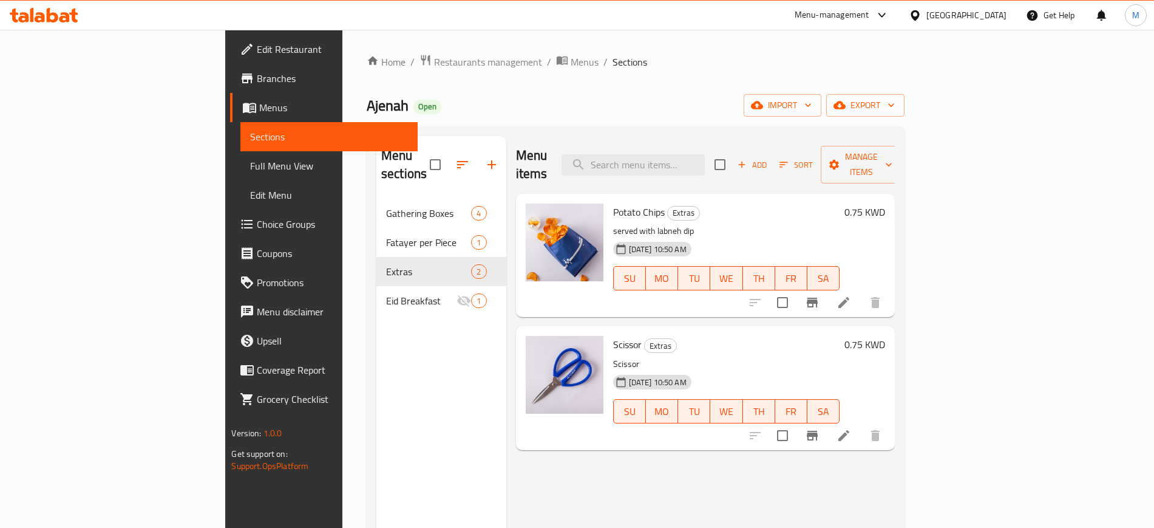
click at [377, 194] on nav "Gathering Boxes 4 Fatayer per Piece 1 Extras 2 Eid Breakfast 1" at bounding box center [442, 257] width 130 height 126
click at [895, 106] on span "export" at bounding box center [865, 105] width 59 height 15
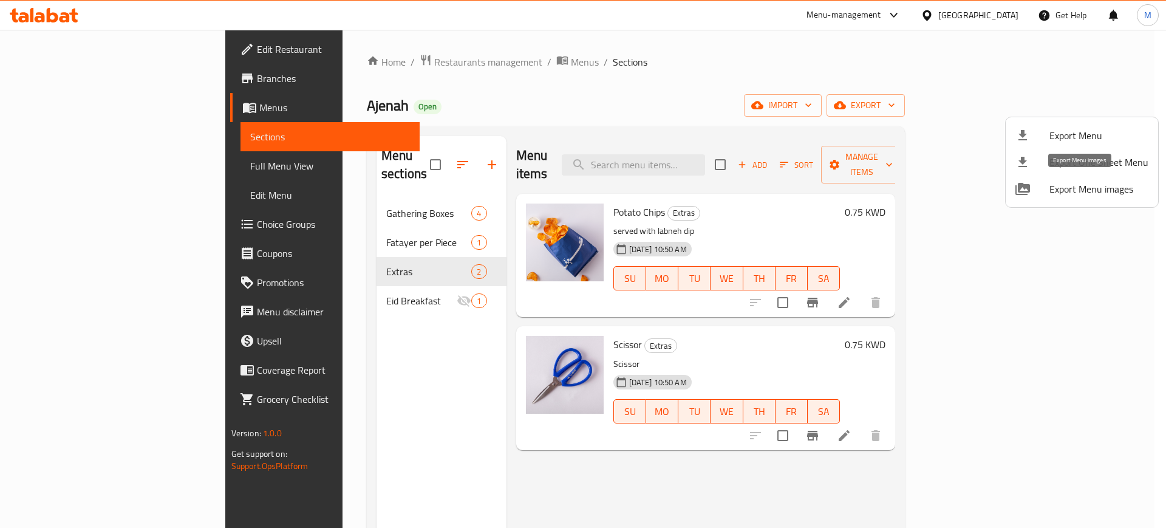
click at [1073, 194] on span "Export Menu images" at bounding box center [1098, 189] width 99 height 15
click at [744, 232] on div at bounding box center [583, 264] width 1166 height 528
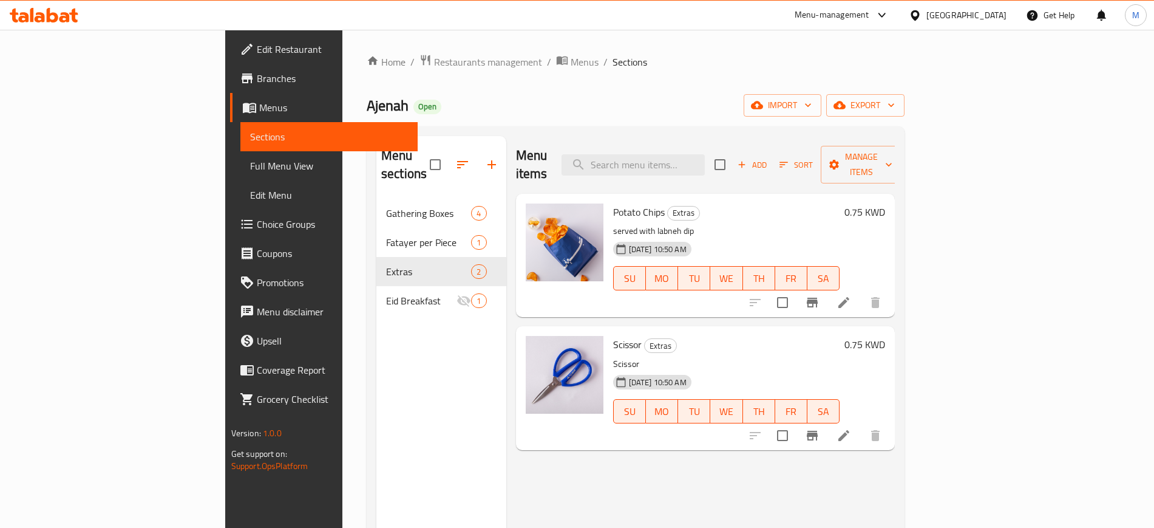
click at [367, 84] on div "Home / Restaurants management / Menus / Sections Ajenah Open import export Menu…" at bounding box center [636, 363] width 538 height 619
click at [41, 17] on icon at bounding box center [40, 17] width 10 height 10
